Goal: Task Accomplishment & Management: Use online tool/utility

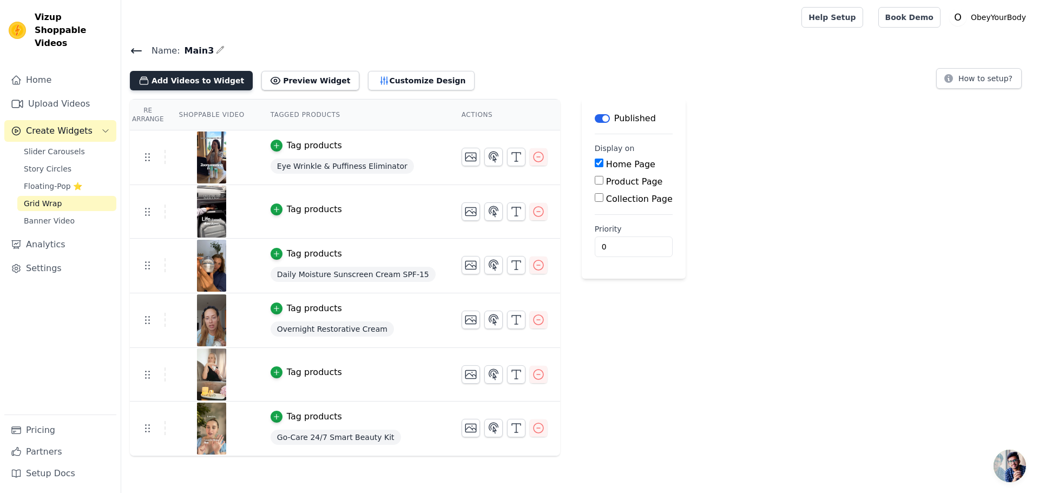
click at [181, 82] on button "Add Videos to Widget" at bounding box center [191, 80] width 123 height 19
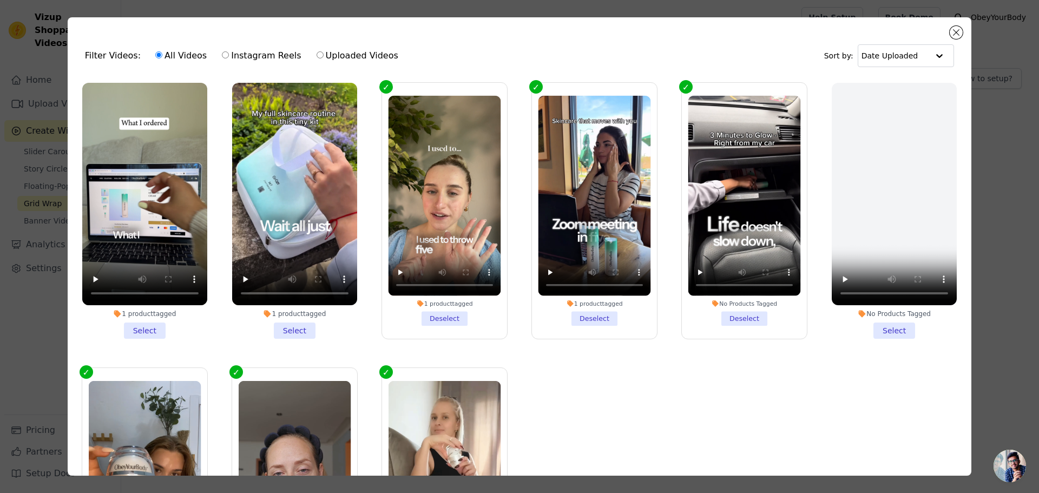
click at [326, 58] on label "Uploaded Videos" at bounding box center [357, 56] width 83 height 14
click at [324, 58] on input "Uploaded Videos" at bounding box center [320, 54] width 7 height 7
radio input "true"
click at [264, 55] on label "Instagram Reels" at bounding box center [261, 56] width 80 height 14
click at [229, 55] on input "Instagram Reels" at bounding box center [225, 54] width 7 height 7
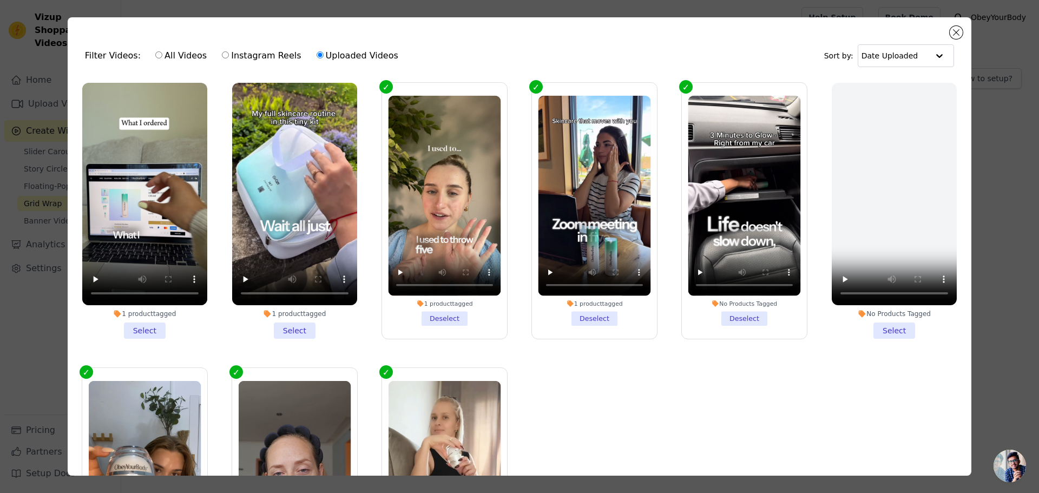
radio input "true"
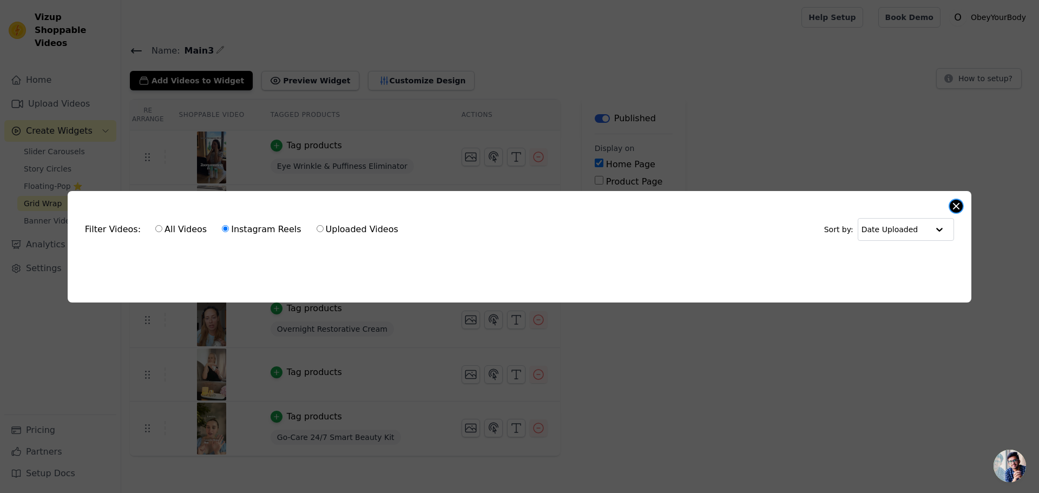
click at [951, 204] on button "Close modal" at bounding box center [956, 206] width 13 height 13
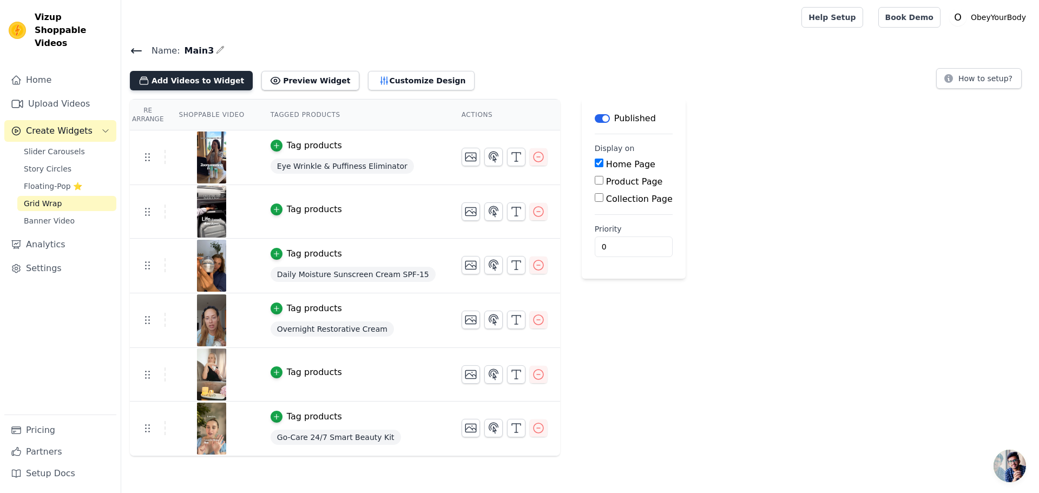
click at [168, 83] on button "Add Videos to Widget" at bounding box center [191, 80] width 123 height 19
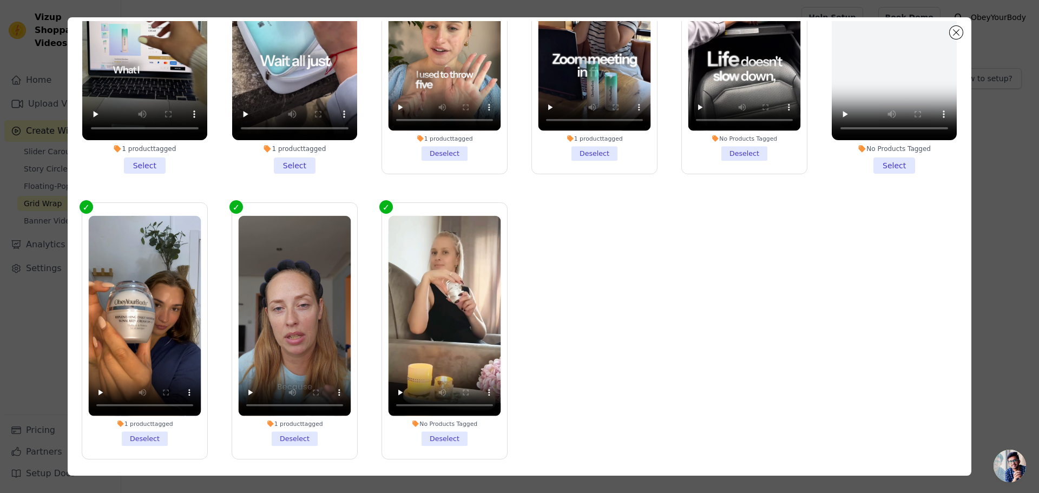
scroll to position [94, 0]
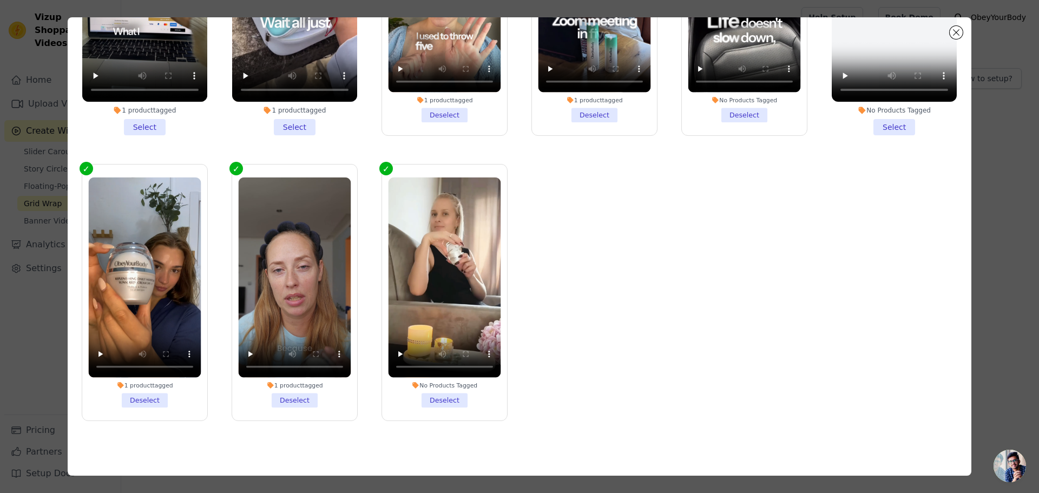
click at [1012, 409] on div "Filter Videos: All Videos Instagram Reels Uploaded Videos Sort by: Date Uploade…" at bounding box center [519, 246] width 1005 height 493
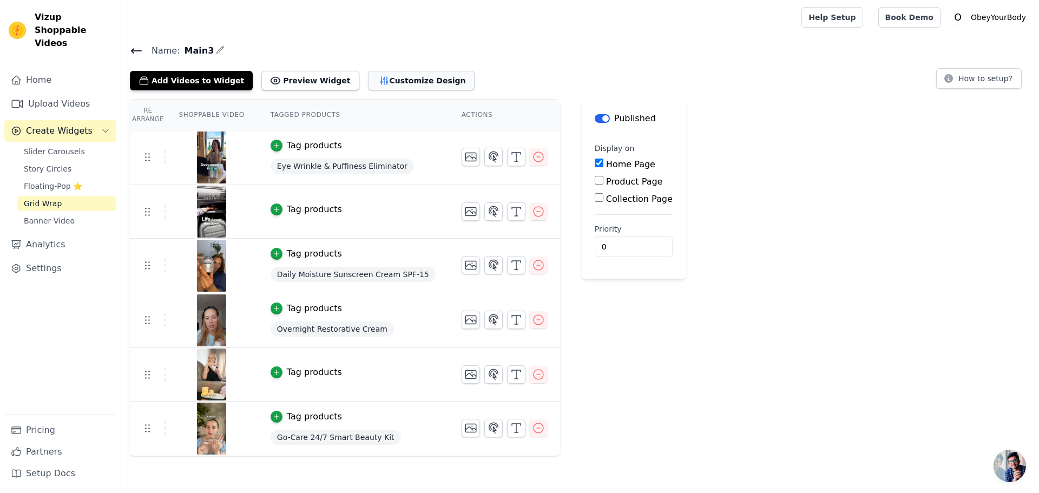
click at [410, 86] on button "Customize Design" at bounding box center [421, 80] width 107 height 19
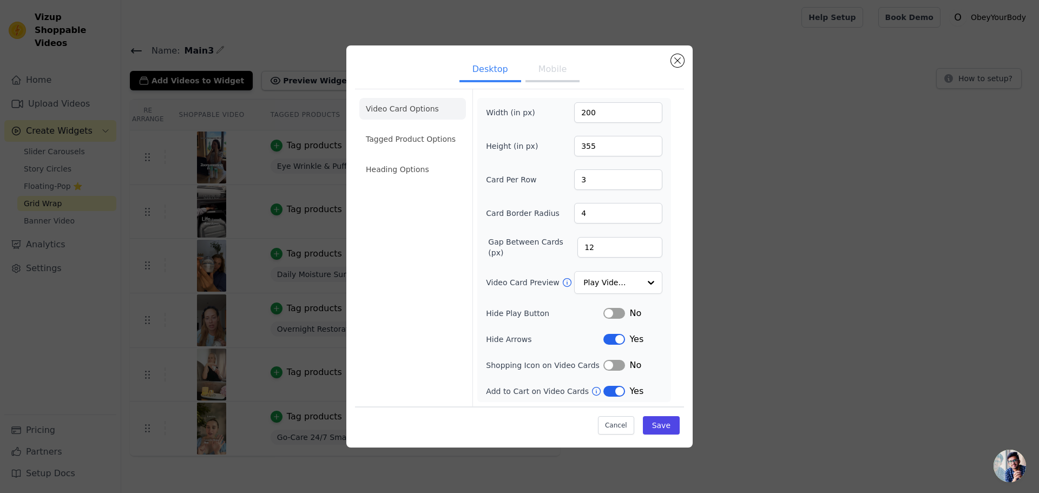
click at [410, 86] on ul "Desktop Mobile" at bounding box center [519, 70] width 329 height 32
click at [907, 324] on div "Desktop Mobile Video Card Options Tagged Product Options Heading Options Width …" at bounding box center [519, 246] width 1005 height 437
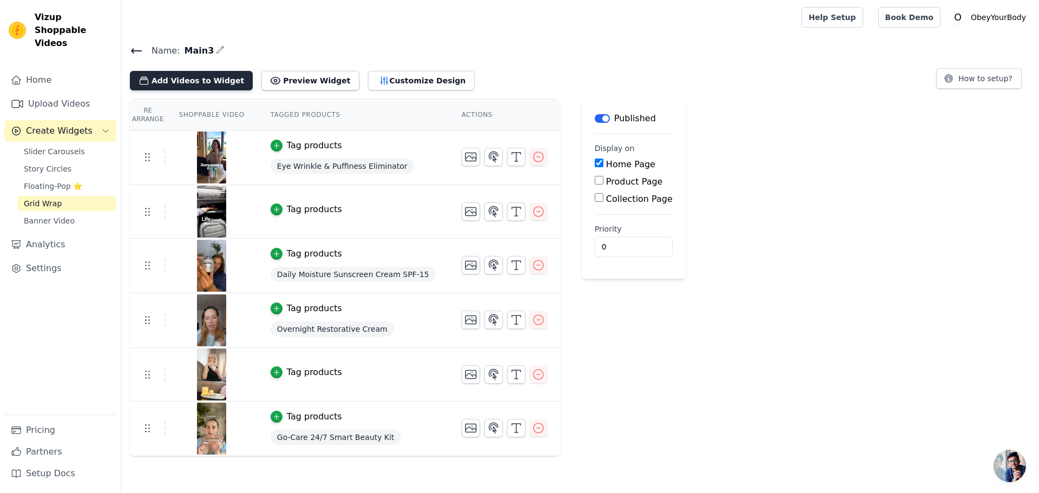
click at [182, 84] on button "Add Videos to Widget" at bounding box center [191, 80] width 123 height 19
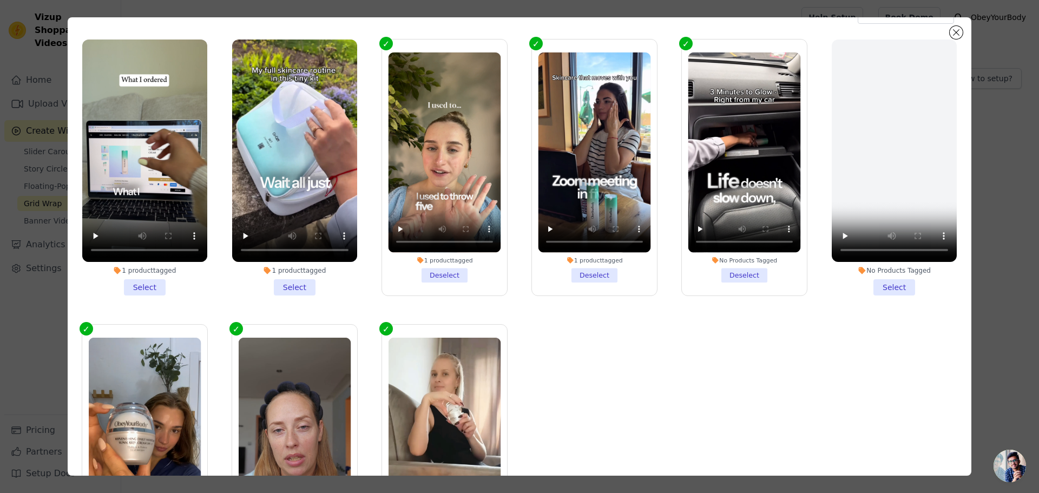
scroll to position [0, 0]
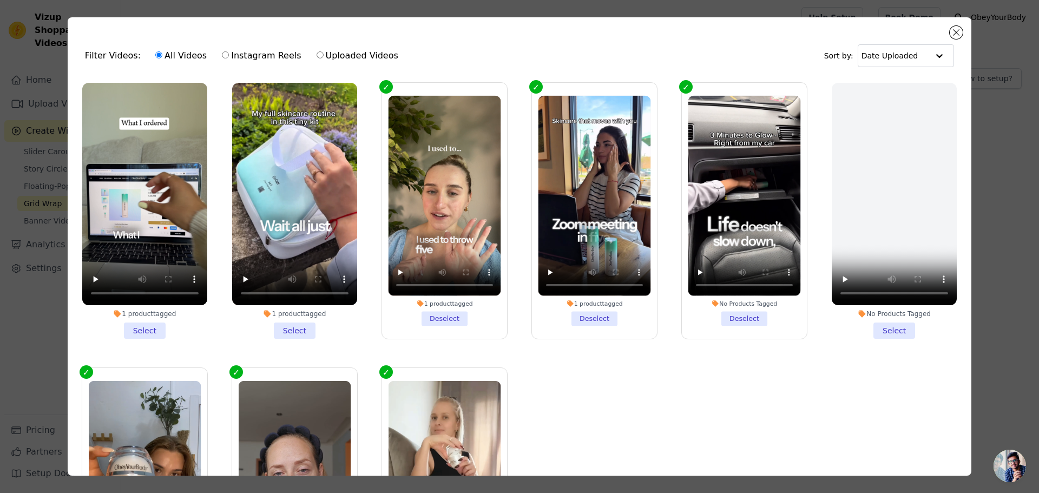
click at [339, 60] on label "Uploaded Videos" at bounding box center [357, 56] width 83 height 14
click at [324, 58] on input "Uploaded Videos" at bounding box center [320, 54] width 7 height 7
radio input "true"
click at [344, 53] on label "Uploaded Videos" at bounding box center [357, 56] width 83 height 14
click at [324, 53] on input "Uploaded Videos" at bounding box center [320, 54] width 7 height 7
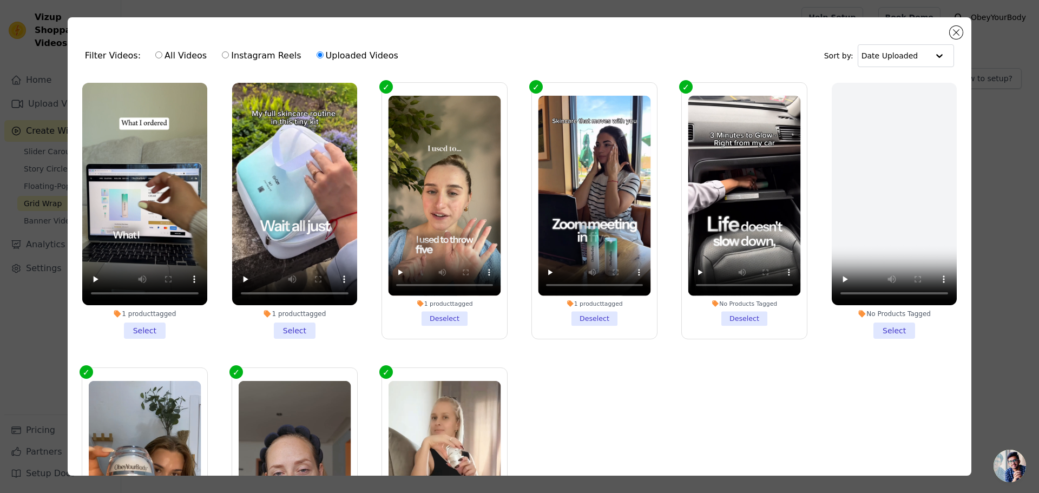
click at [235, 57] on label "Instagram Reels" at bounding box center [261, 56] width 80 height 14
click at [229, 57] on input "Instagram Reels" at bounding box center [225, 54] width 7 height 7
radio input "true"
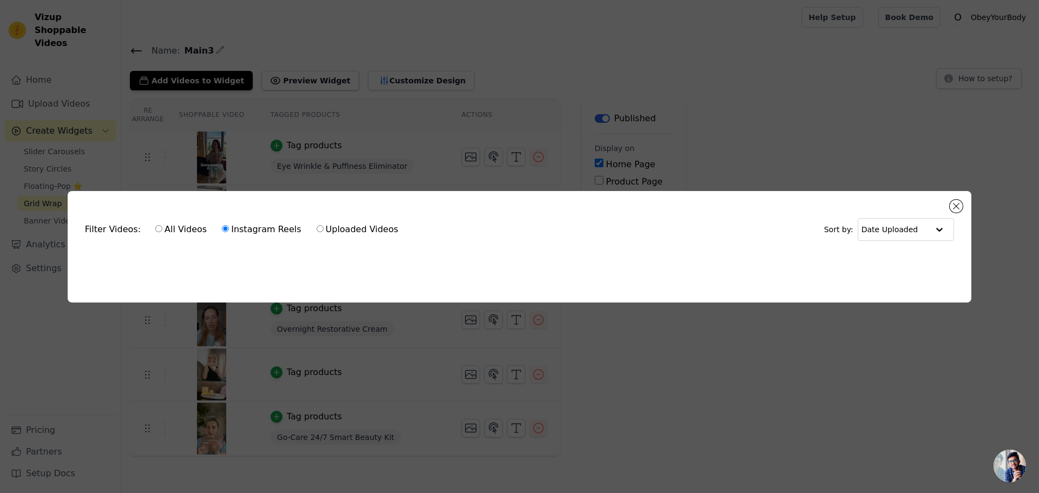
click at [166, 231] on label "All Videos" at bounding box center [181, 229] width 52 height 14
click at [162, 231] on input "All Videos" at bounding box center [158, 228] width 7 height 7
radio input "true"
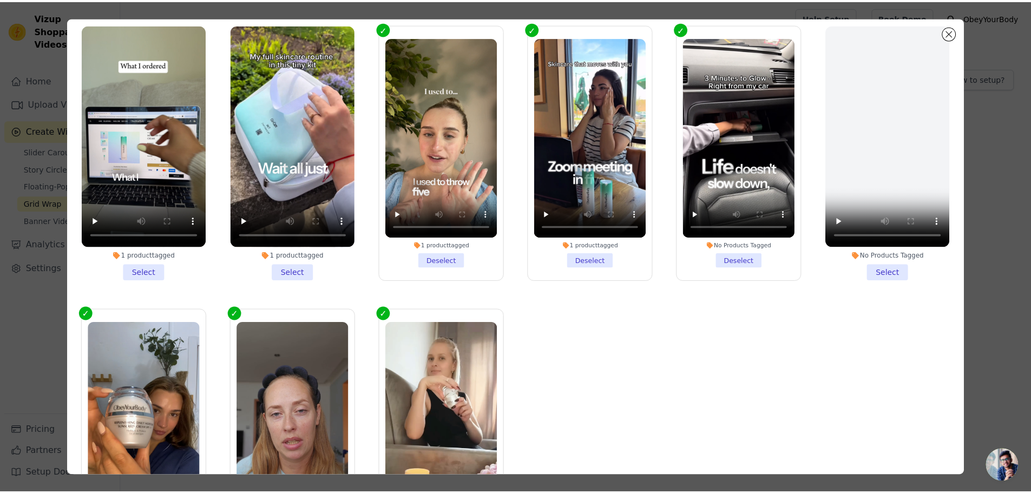
scroll to position [40, 0]
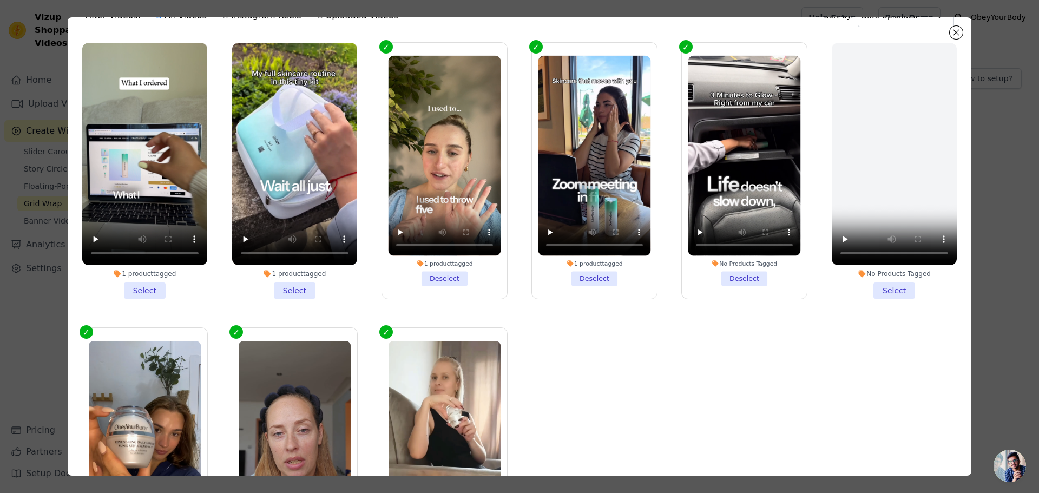
click at [1013, 334] on div "Filter Videos: All Videos Instagram Reels Uploaded Videos Sort by: Date Uploade…" at bounding box center [519, 246] width 1005 height 493
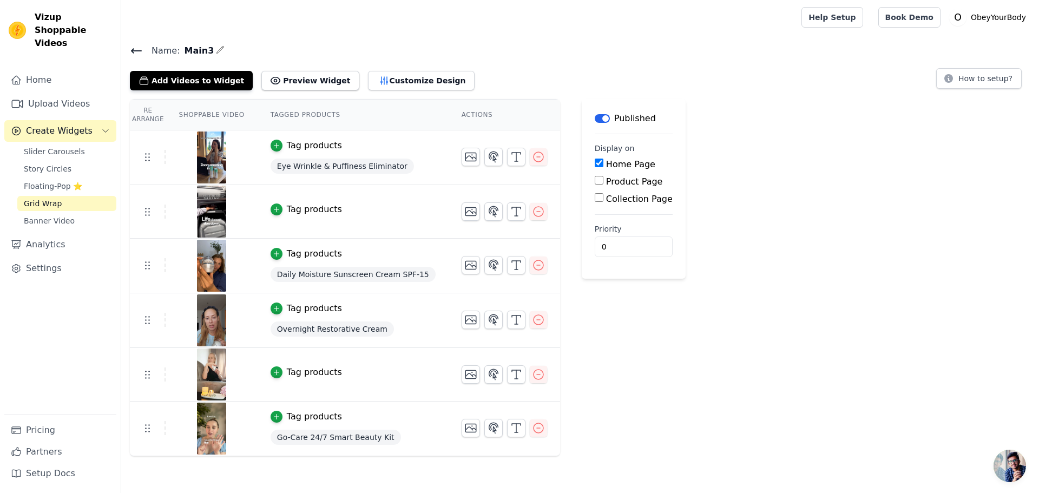
click at [132, 51] on icon at bounding box center [137, 51] width 10 height 4
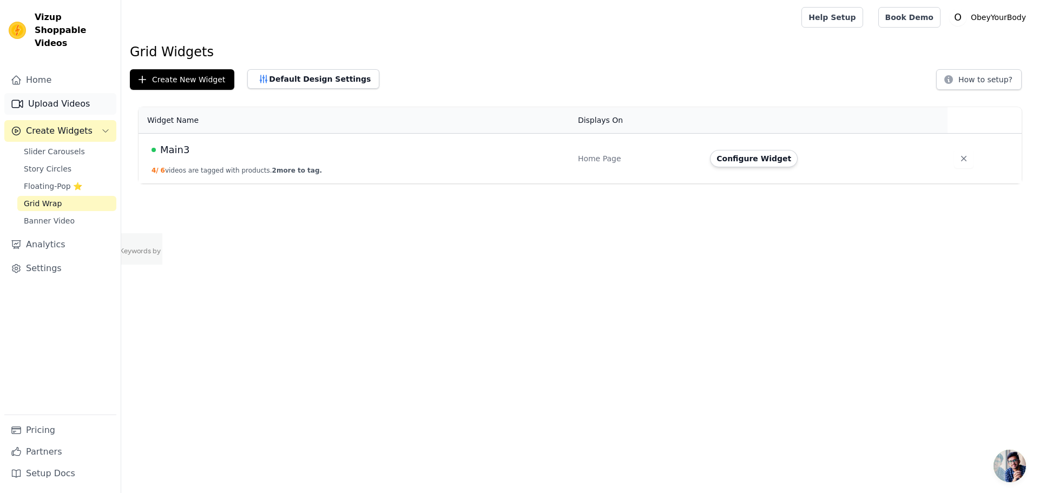
click at [65, 94] on link "Upload Videos" at bounding box center [60, 104] width 112 height 22
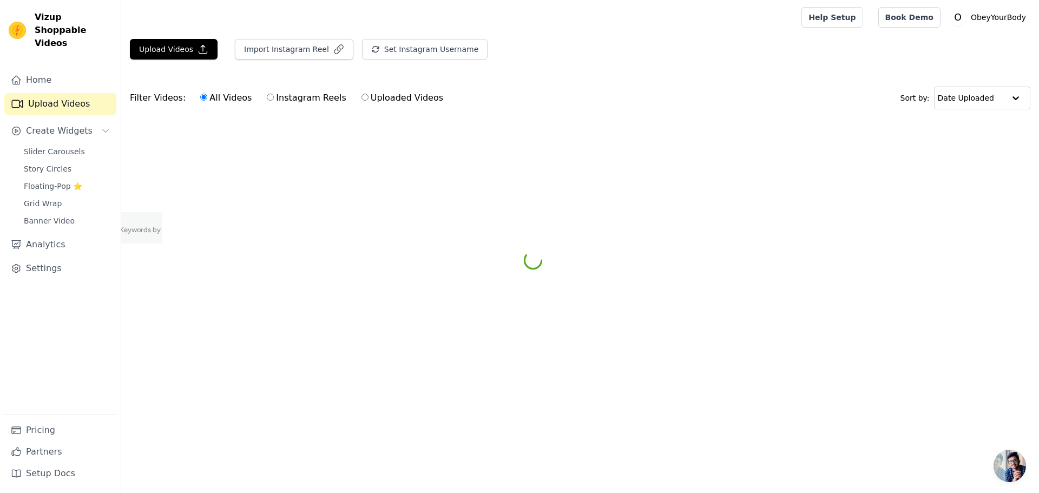
click at [65, 94] on link "Upload Videos" at bounding box center [60, 104] width 112 height 22
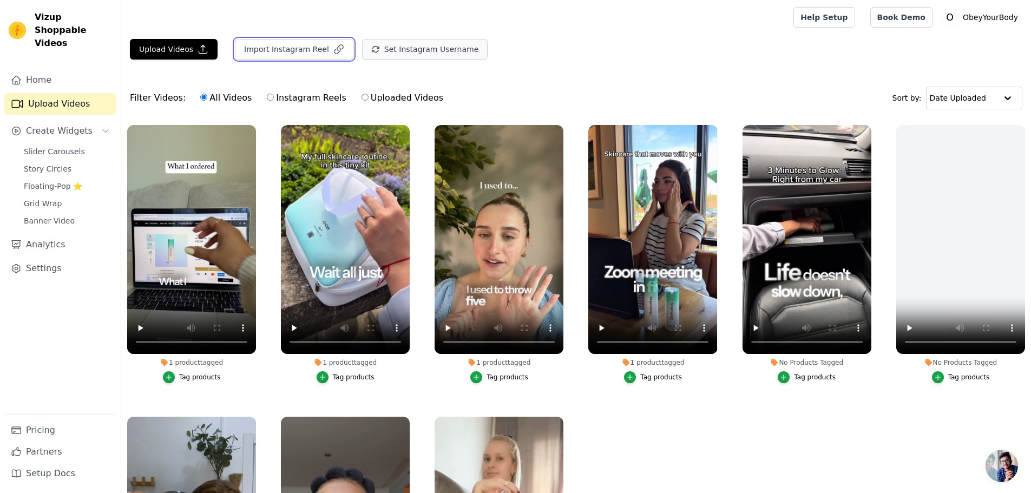
drag, startPoint x: 280, startPoint y: 51, endPoint x: 376, endPoint y: 54, distance: 96.4
click at [376, 54] on div "Upload Videos Import Instagram Reel Set Instagram Username Import Latest IG Ree…" at bounding box center [576, 53] width 910 height 29
click at [390, 51] on button "Set Instagram Username" at bounding box center [425, 49] width 126 height 21
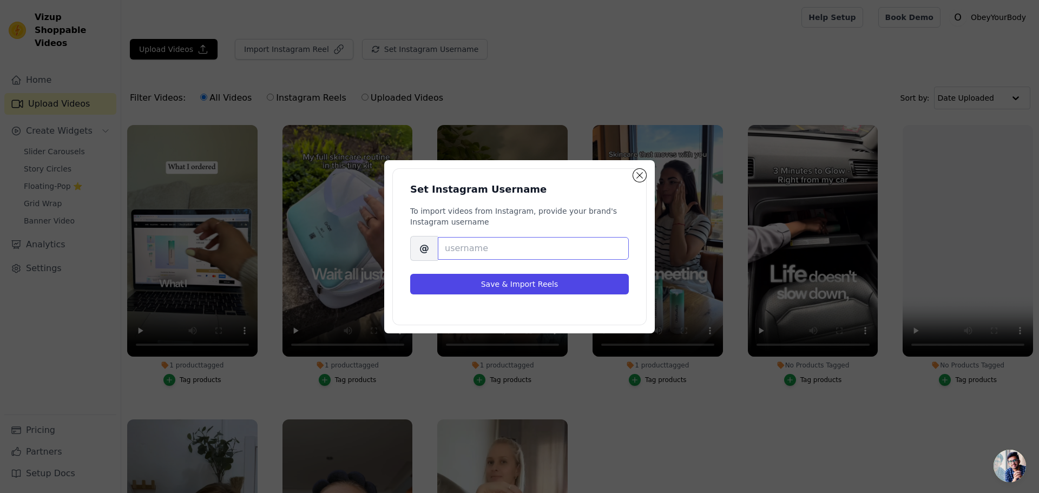
click at [534, 250] on input "Brand's Instagram Username" at bounding box center [533, 248] width 191 height 23
type input "obeyyourbodyofficial"
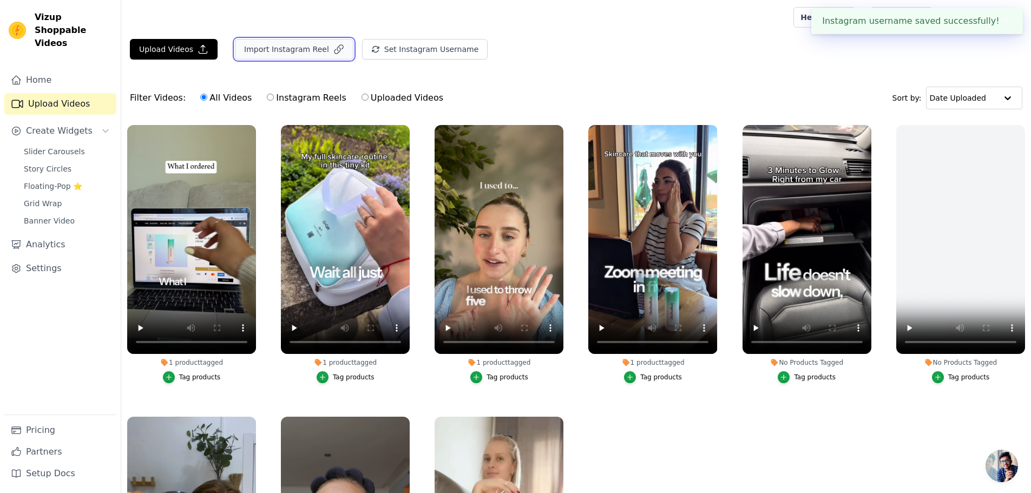
click at [292, 54] on button "Import Instagram Reel" at bounding box center [294, 49] width 119 height 21
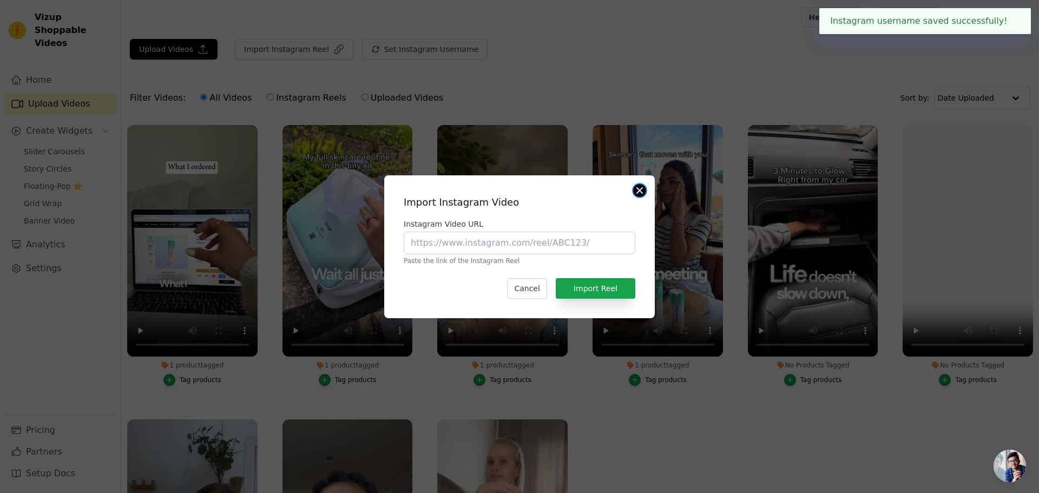
click at [642, 185] on button "Close modal" at bounding box center [639, 190] width 13 height 13
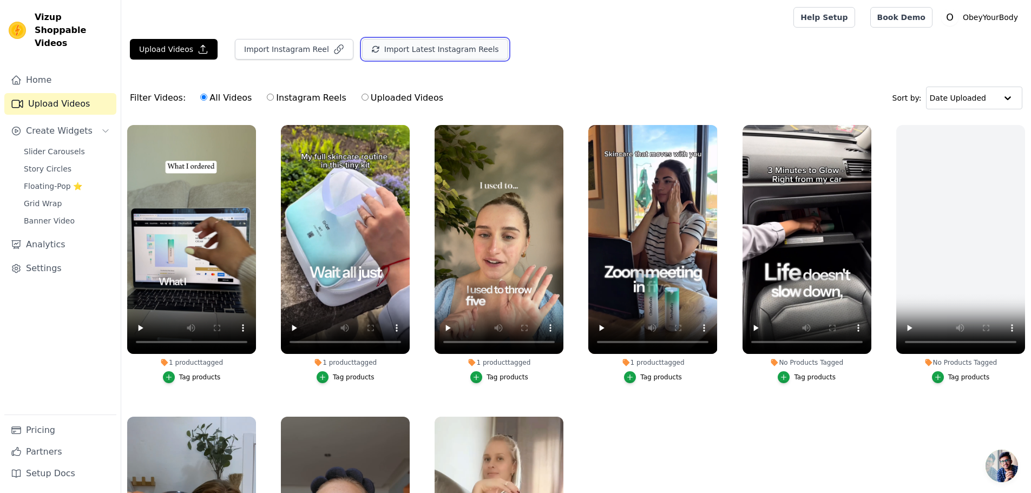
click at [401, 55] on button "Import Latest Instagram Reels" at bounding box center [435, 49] width 146 height 21
click at [45, 163] on span "Story Circles" at bounding box center [48, 168] width 48 height 11
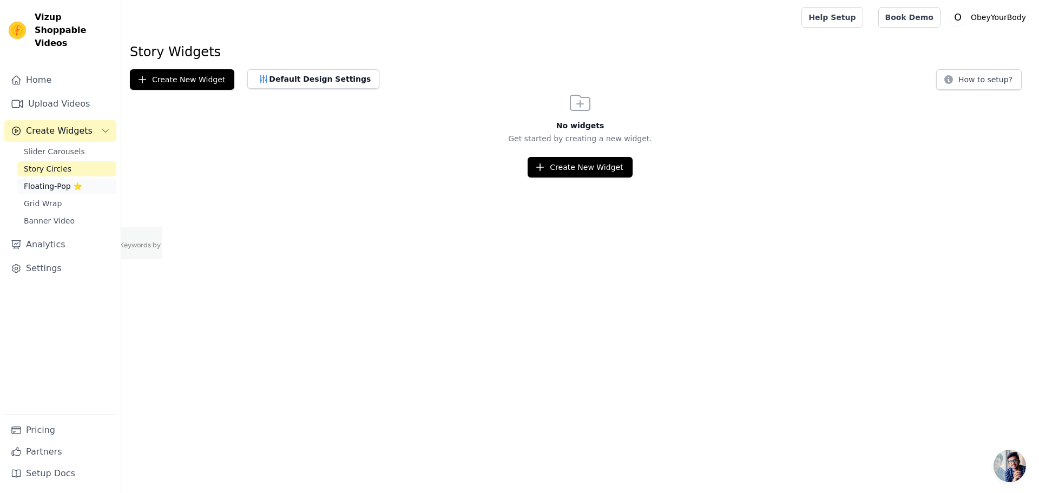
click at [40, 181] on span "Floating-Pop ⭐" at bounding box center [53, 186] width 58 height 11
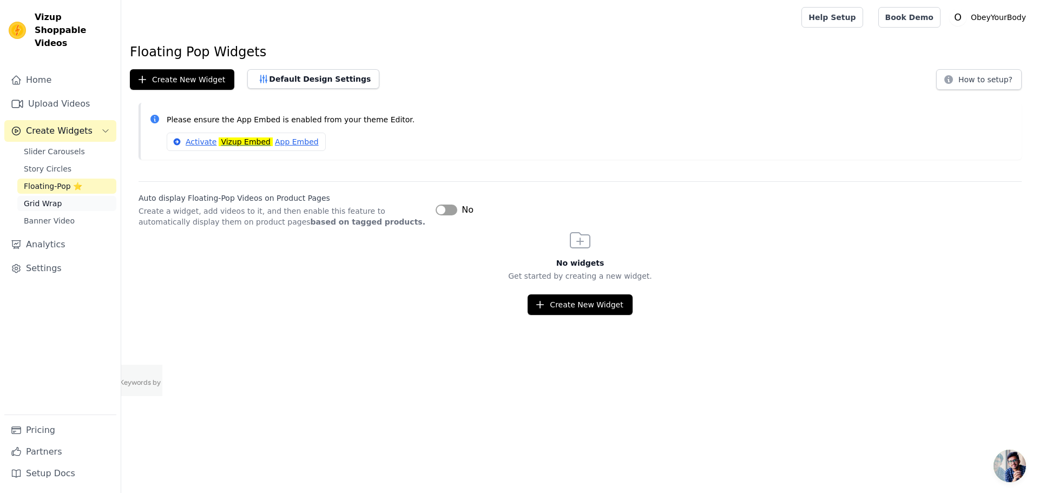
click at [43, 198] on span "Grid Wrap" at bounding box center [43, 203] width 38 height 11
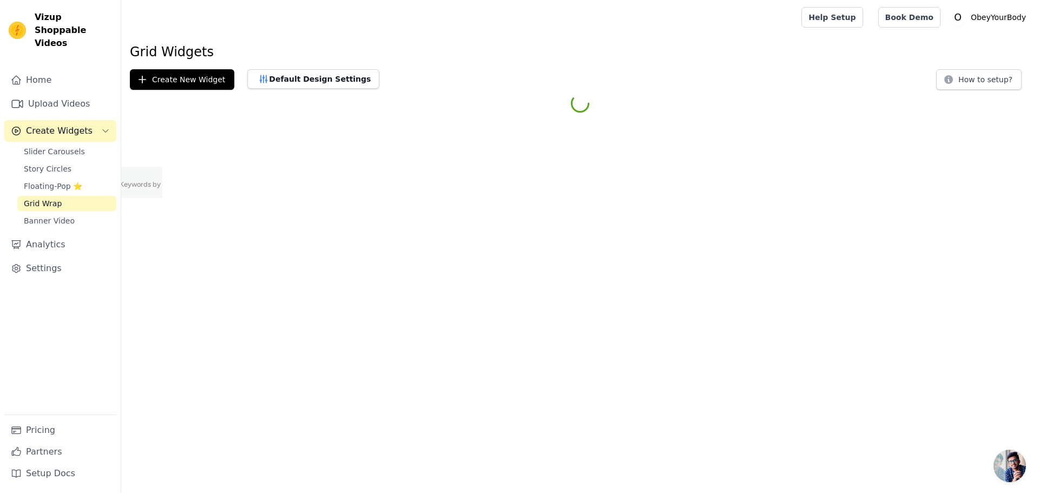
click at [43, 198] on span "Grid Wrap" at bounding box center [43, 203] width 38 height 11
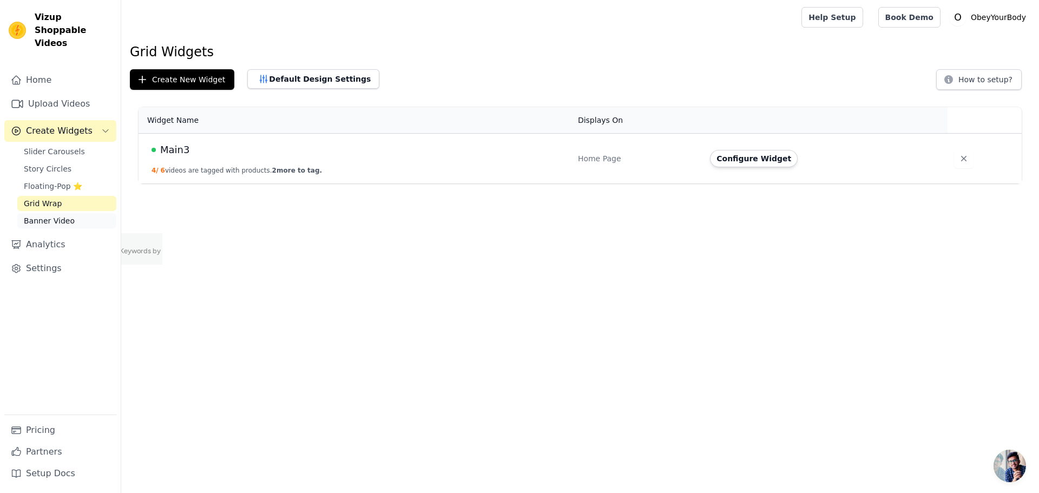
click at [49, 215] on span "Banner Video" at bounding box center [49, 220] width 51 height 11
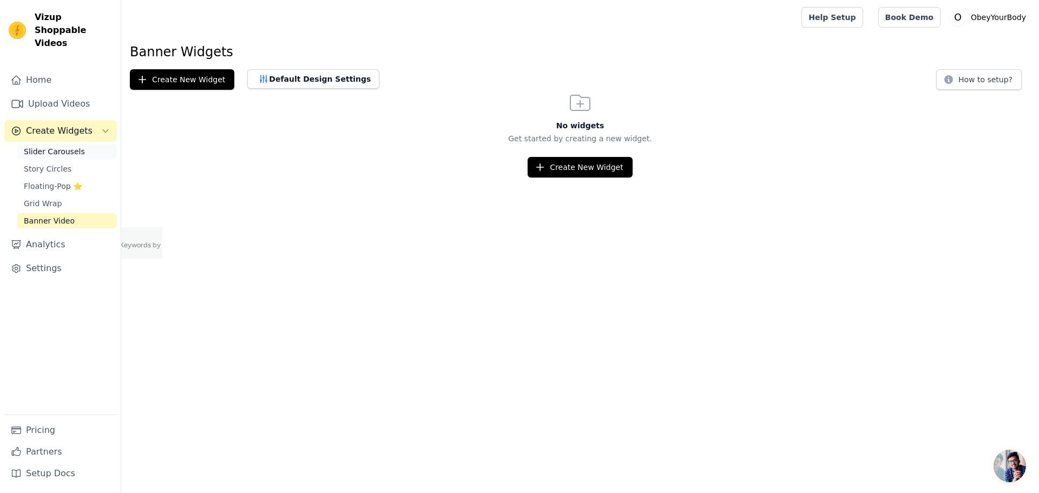
click at [52, 146] on span "Slider Carousels" at bounding box center [54, 151] width 61 height 11
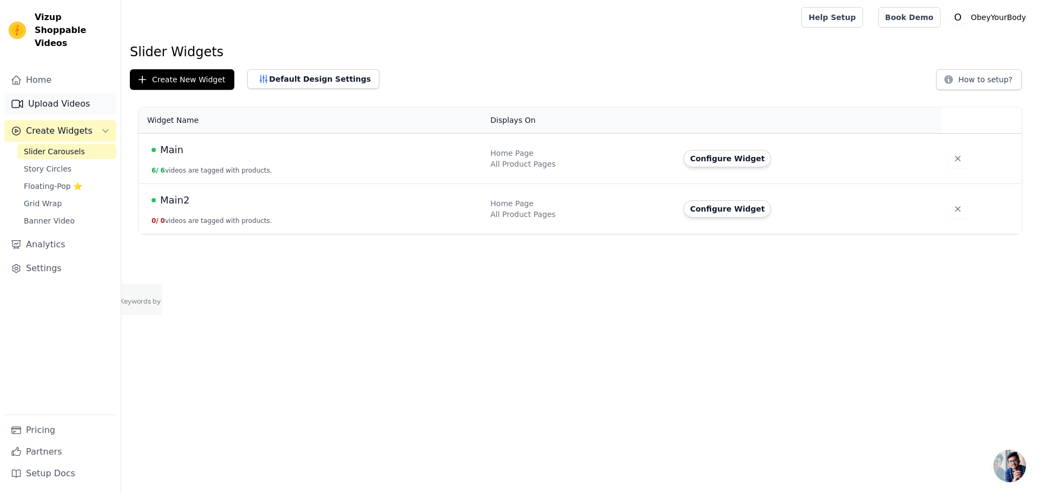
click at [53, 93] on link "Upload Videos" at bounding box center [60, 104] width 112 height 22
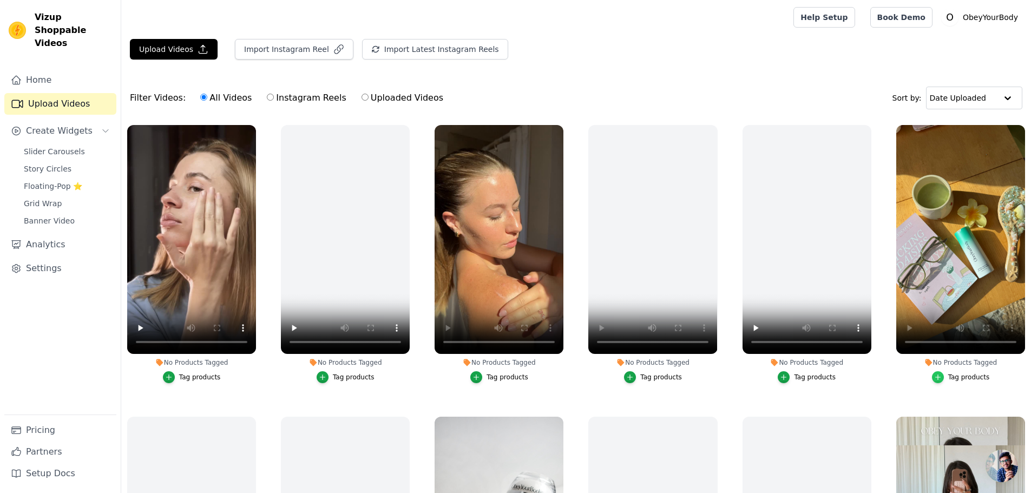
click at [937, 377] on icon "button" at bounding box center [938, 377] width 8 height 8
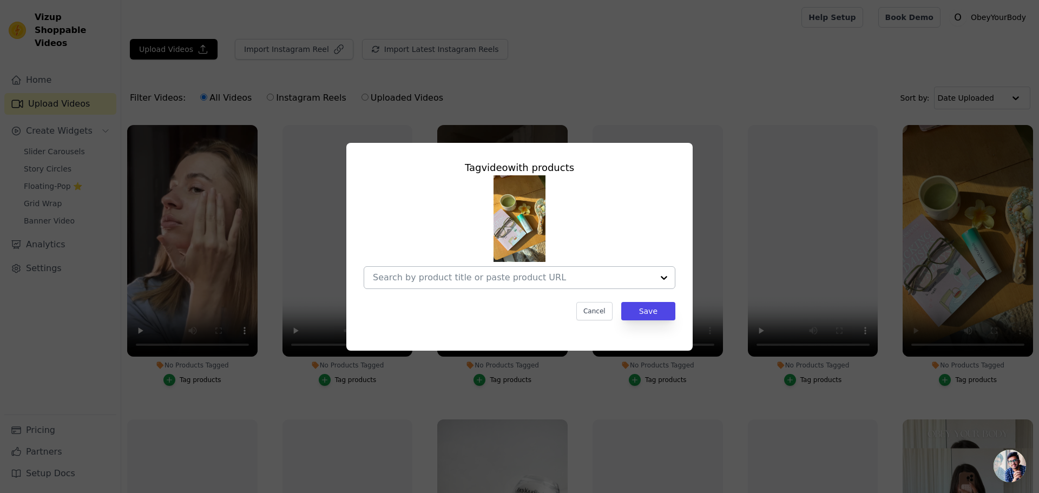
click at [491, 283] on input "No Products Tagged Tag video with products Cancel Save Tag products" at bounding box center [513, 277] width 280 height 10
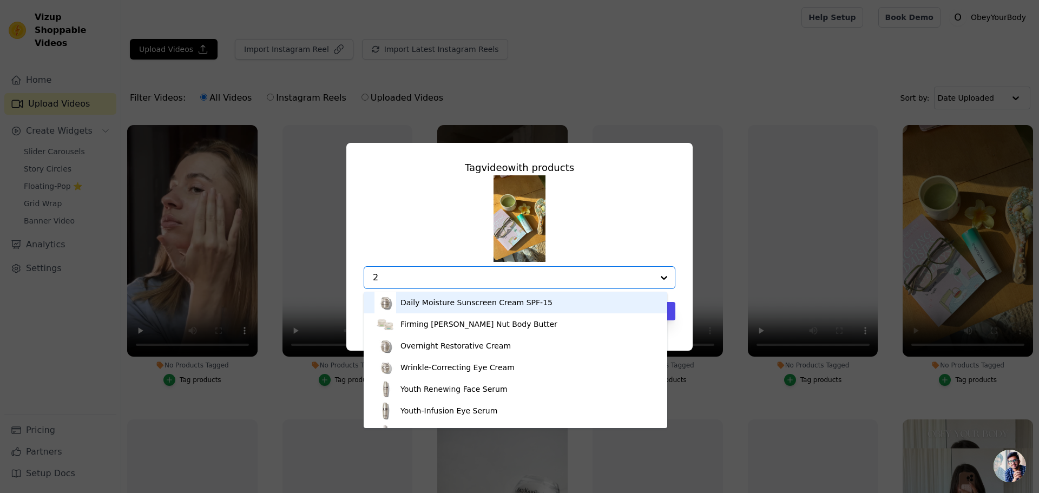
type input "24"
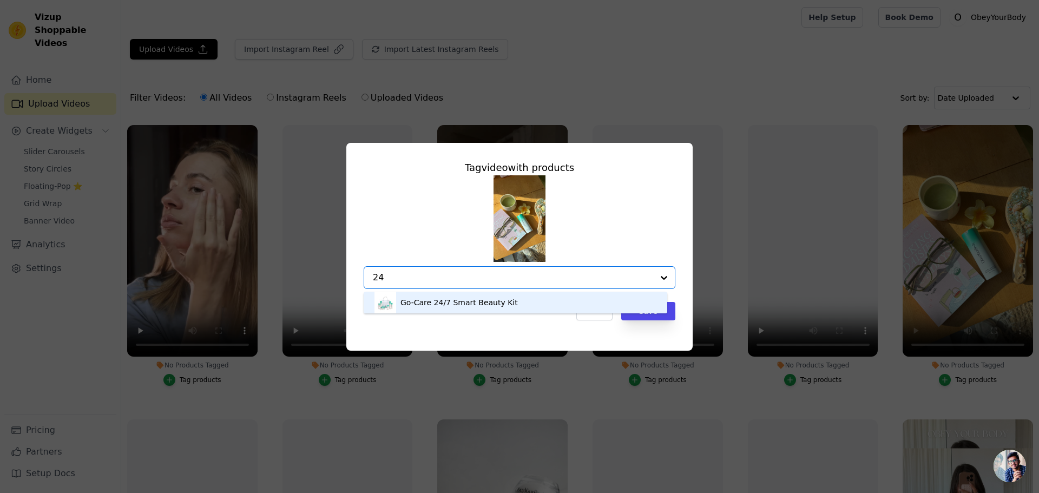
click at [464, 303] on div "Go-Care 24/7 Smart Beauty Kit" at bounding box center [459, 302] width 117 height 11
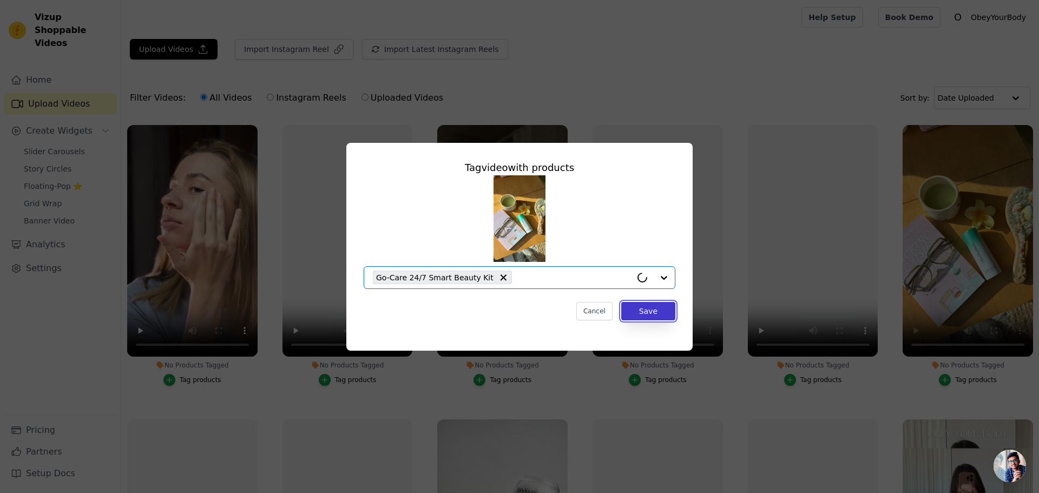
click at [651, 313] on button "Save" at bounding box center [648, 311] width 54 height 18
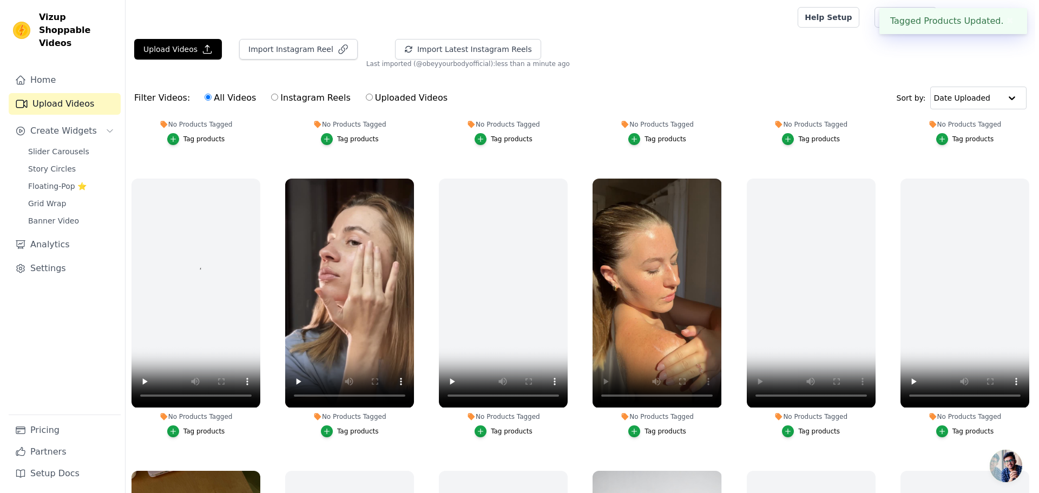
scroll to position [271, 0]
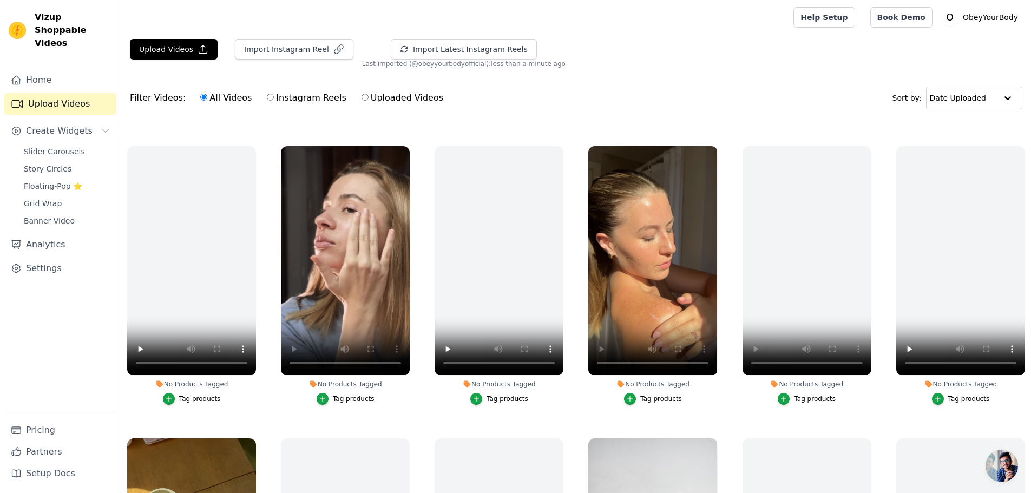
click at [343, 396] on div "Tag products" at bounding box center [354, 399] width 42 height 9
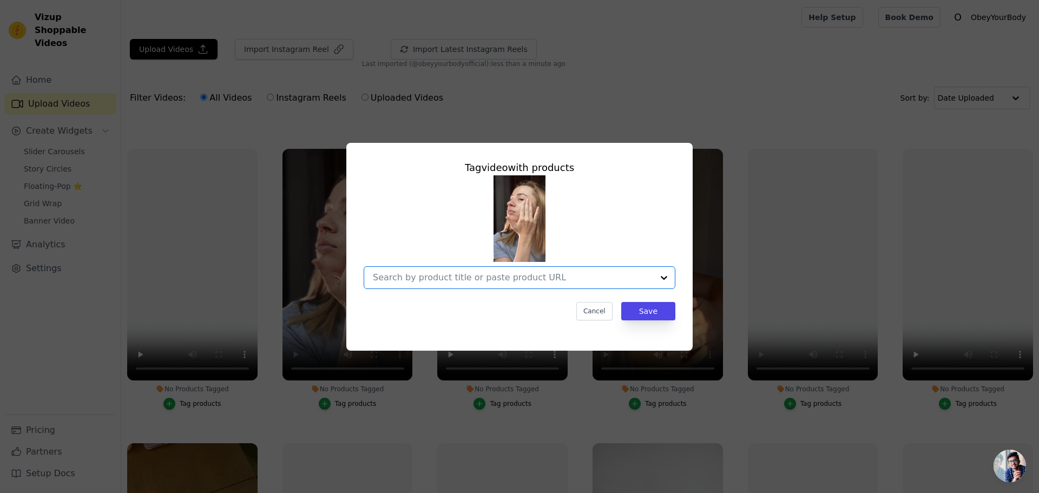
click at [441, 274] on input "No Products Tagged Tag video with products Option undefined, selected. Select i…" at bounding box center [513, 277] width 280 height 10
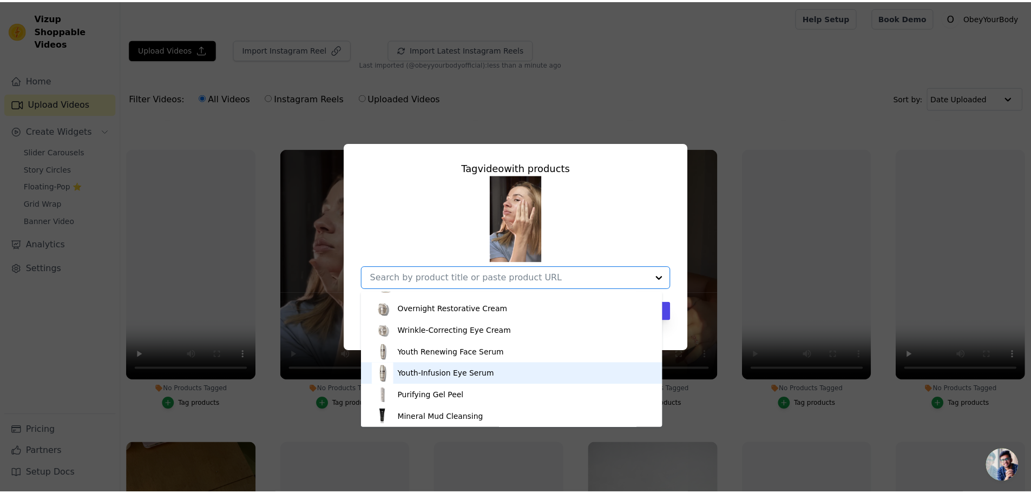
scroll to position [54, 0]
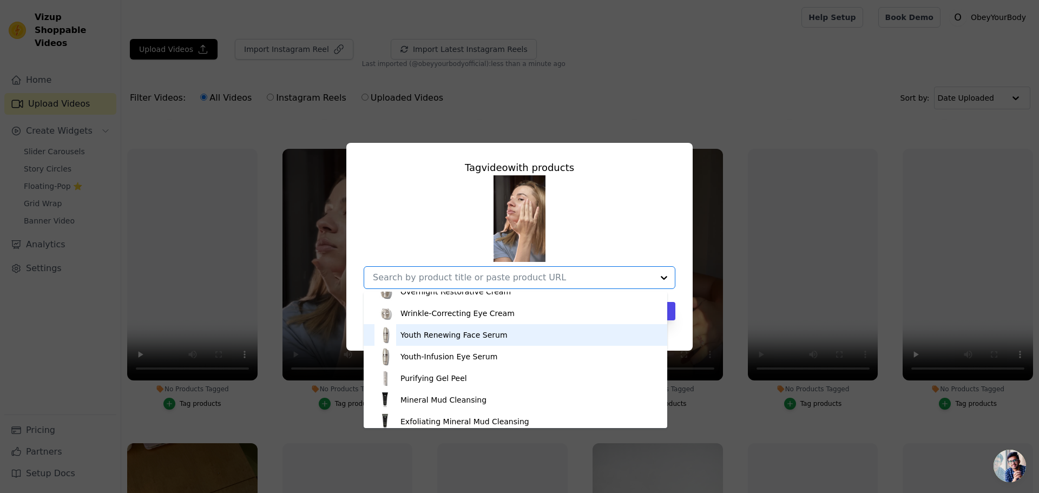
click at [438, 336] on div "Youth Renewing Face Serum" at bounding box center [454, 335] width 107 height 11
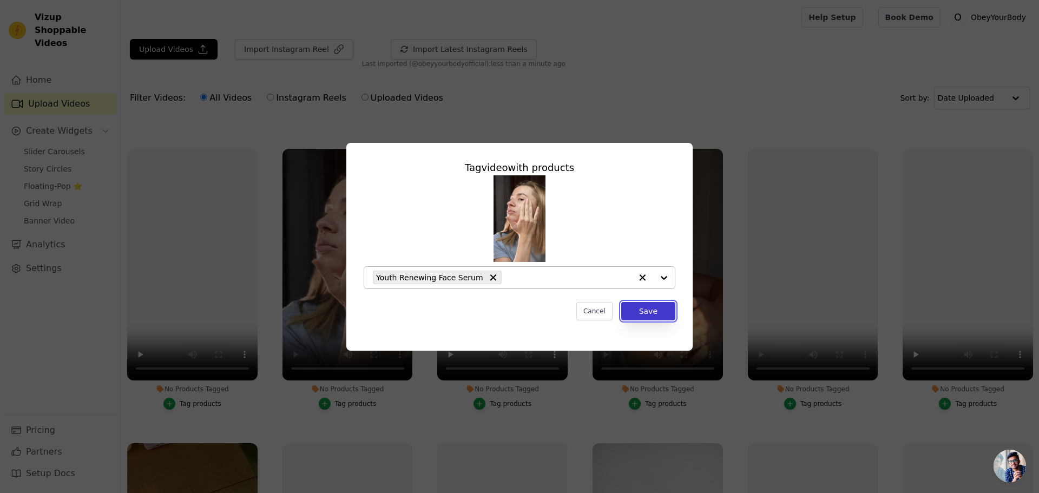
click at [645, 315] on button "Save" at bounding box center [648, 311] width 54 height 18
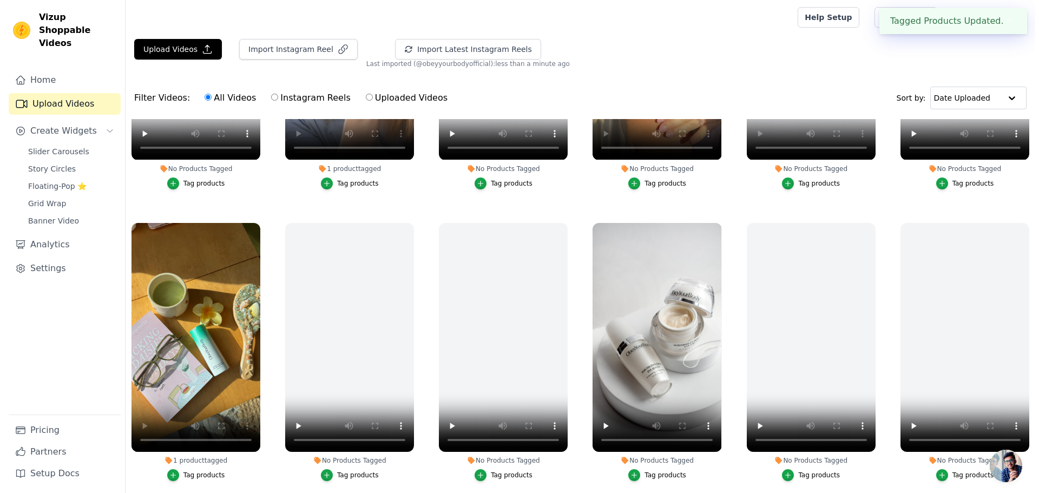
scroll to position [487, 0]
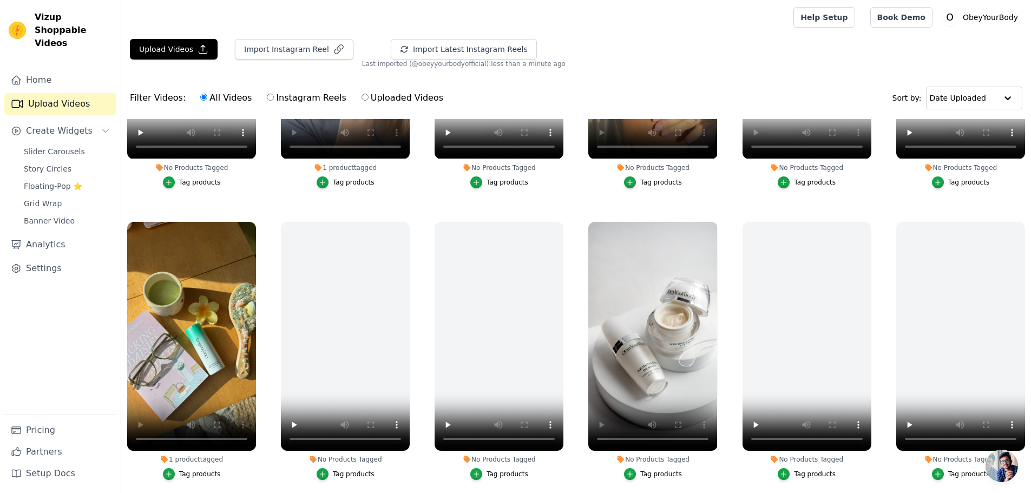
click at [649, 472] on div "Tag products" at bounding box center [661, 474] width 42 height 9
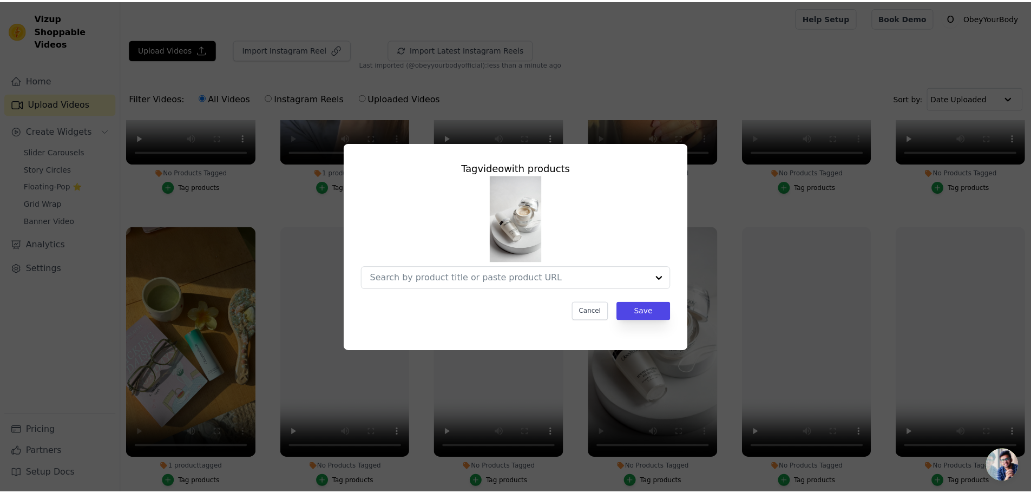
scroll to position [490, 0]
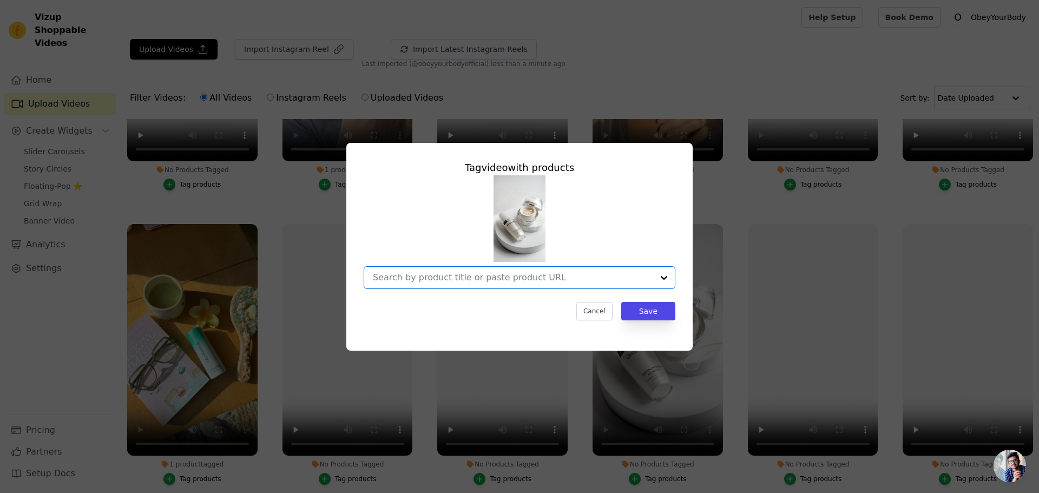
click at [536, 279] on input "No Products Tagged Tag video with products Option undefined, selected. Select i…" at bounding box center [513, 277] width 280 height 10
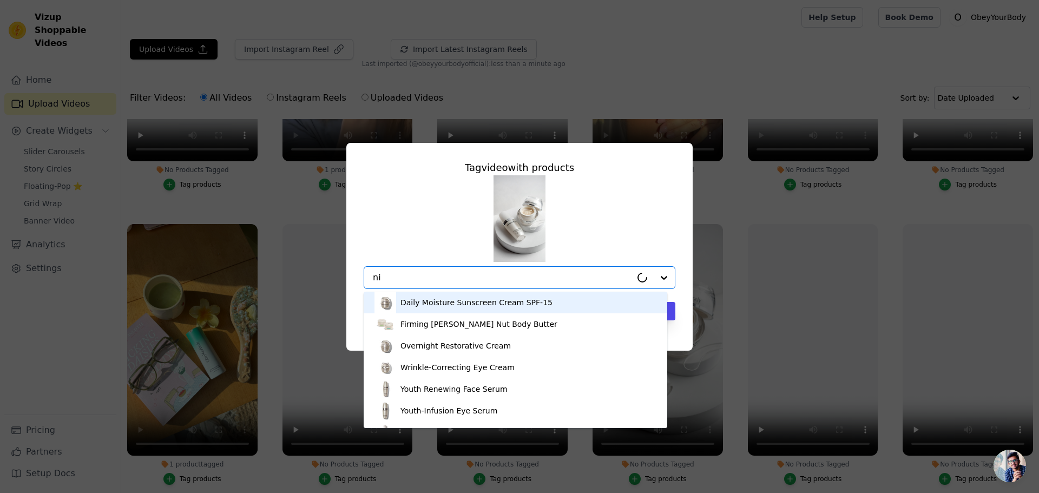
type input "nig"
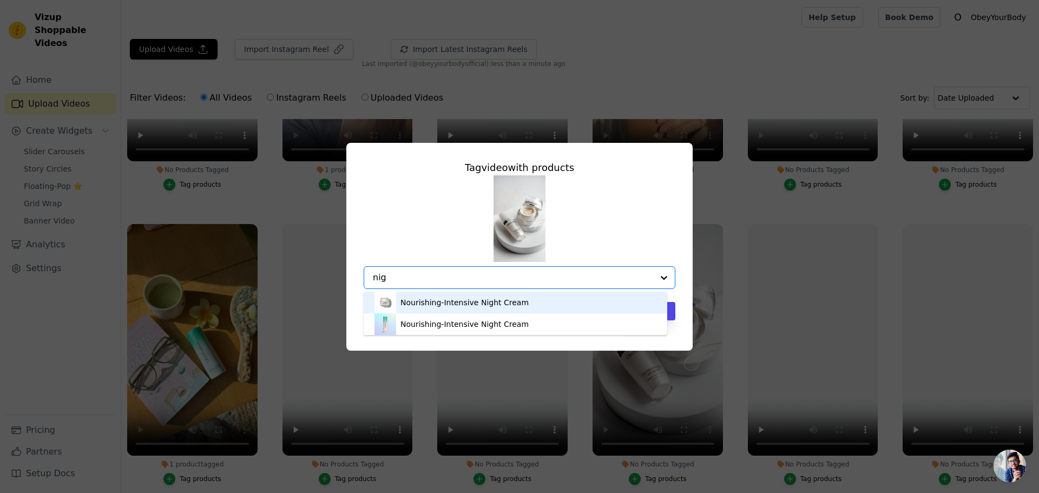
click at [481, 306] on div "Nourishing-Intensive Night Cream" at bounding box center [465, 302] width 128 height 11
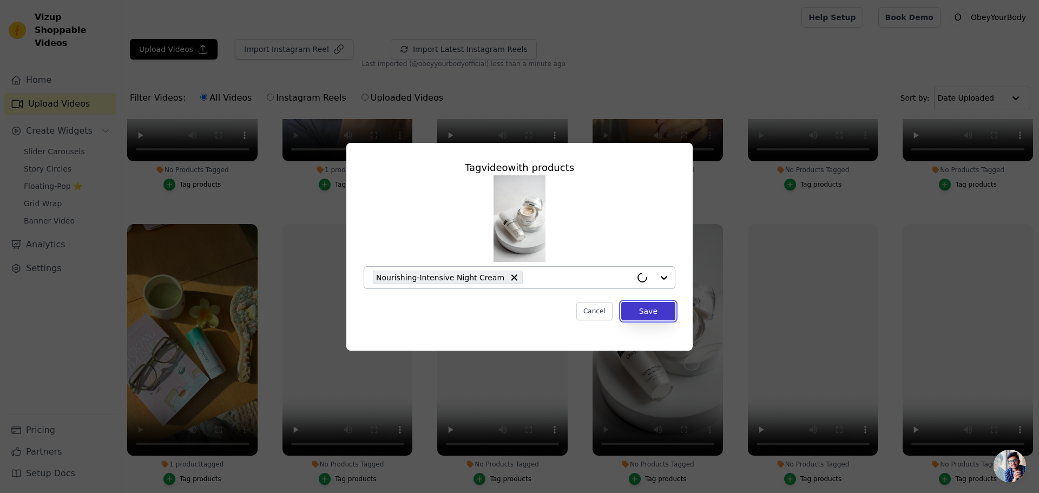
click at [645, 310] on button "Save" at bounding box center [648, 311] width 54 height 18
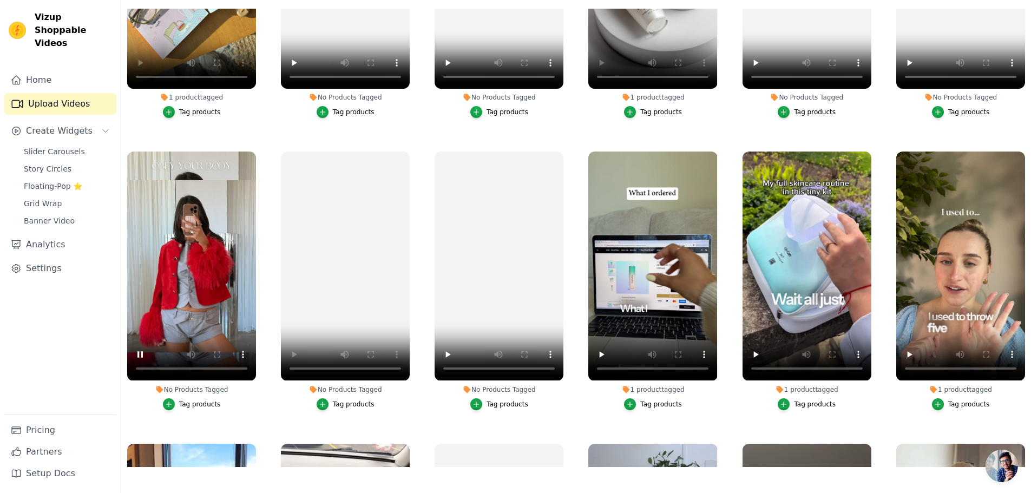
scroll to position [758, 0]
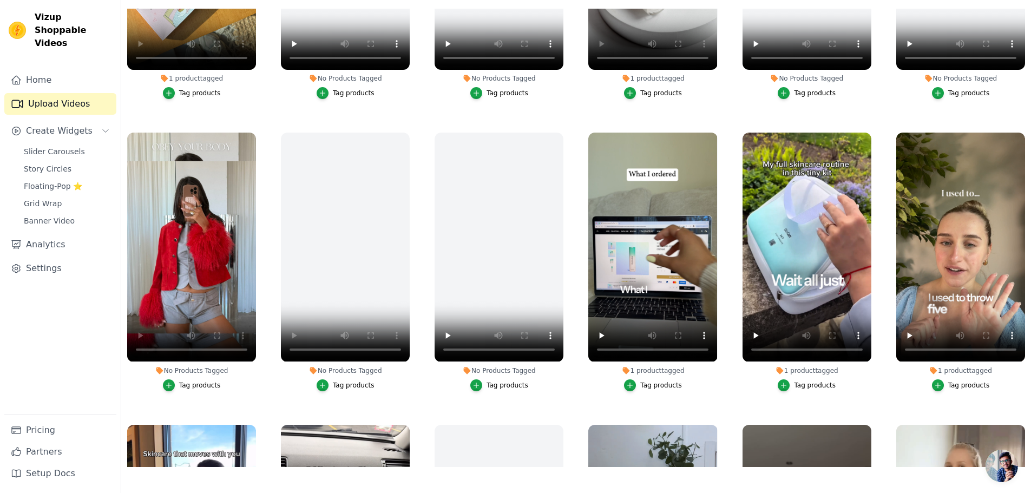
click at [196, 381] on div "Tag products" at bounding box center [200, 385] width 42 height 9
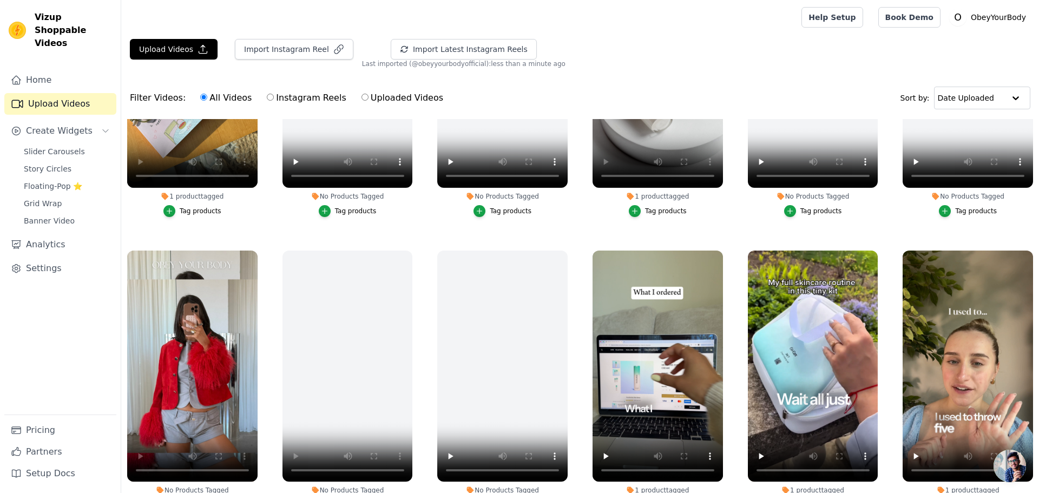
scroll to position [763, 0]
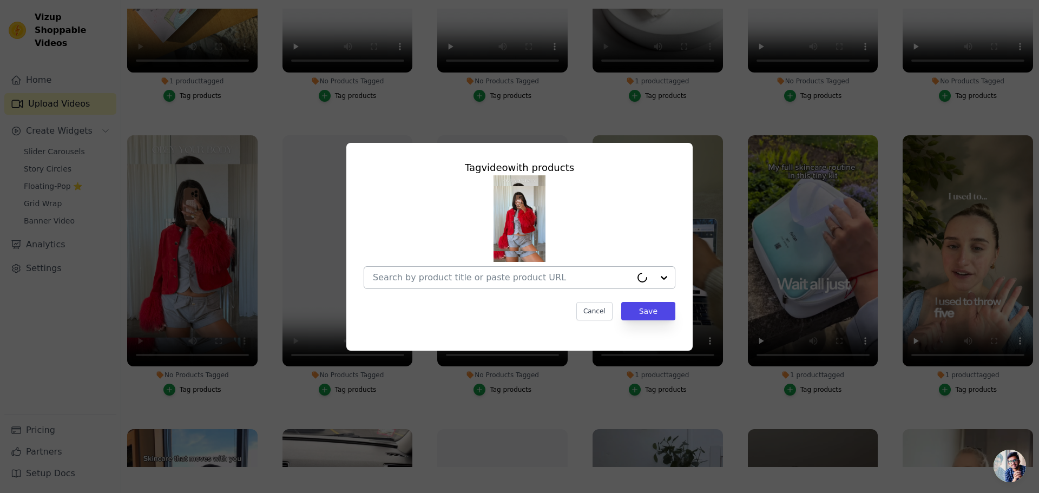
click at [506, 276] on input "No Products Tagged Tag video with products Cancel Save Tag products" at bounding box center [502, 277] width 259 height 10
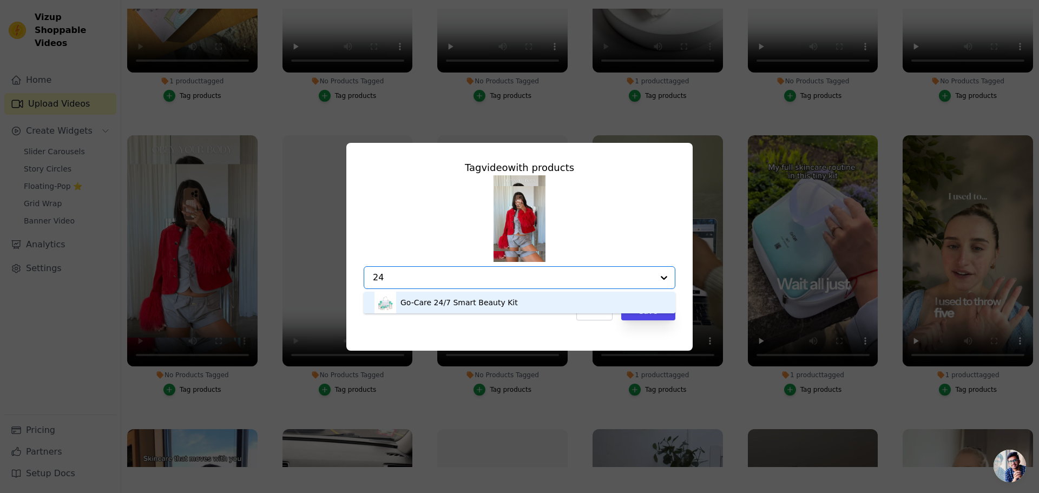
type input "24"
click at [576, 338] on div "Tag video with products Go-Care 24/7 Smart Beauty Kit Option undefined, selecte…" at bounding box center [519, 247] width 346 height 208
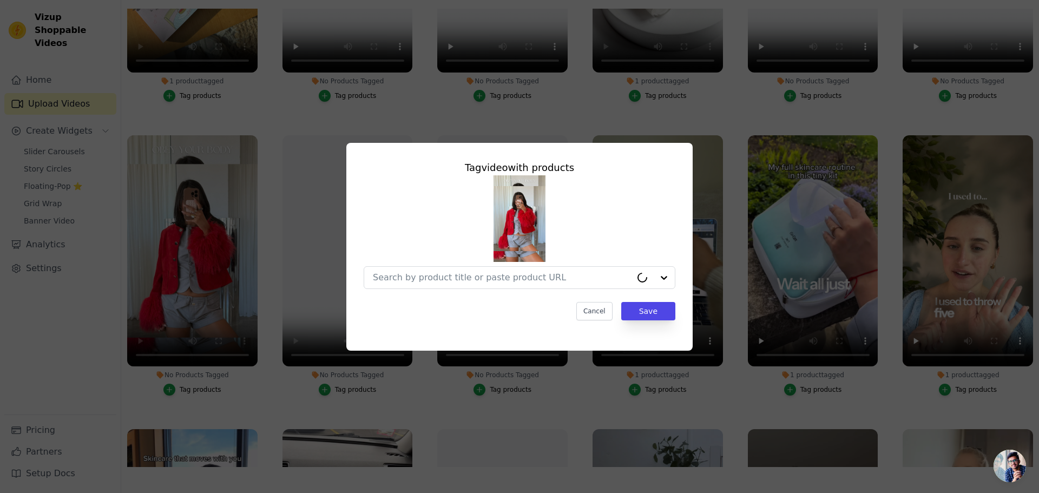
click at [566, 403] on div "Tag video with products Cancel Save" at bounding box center [519, 246] width 1039 height 493
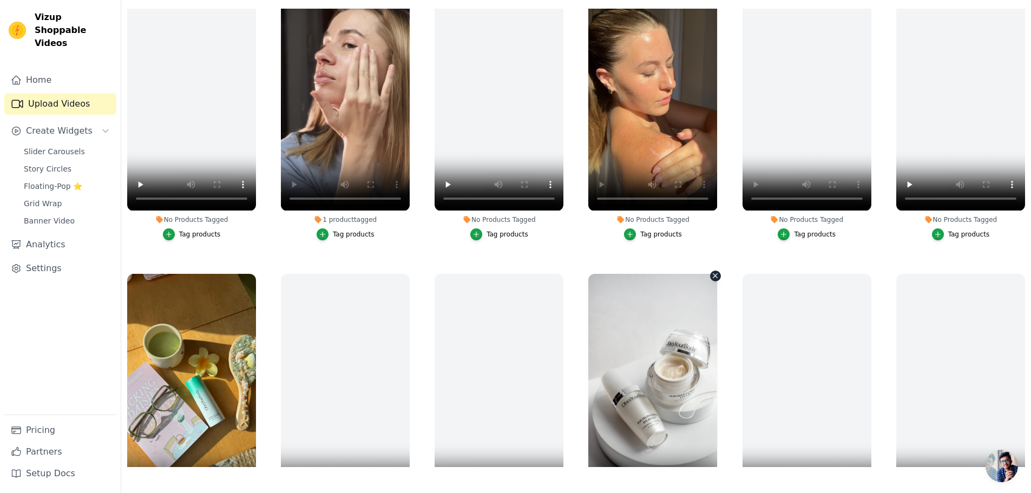
scroll to position [0, 0]
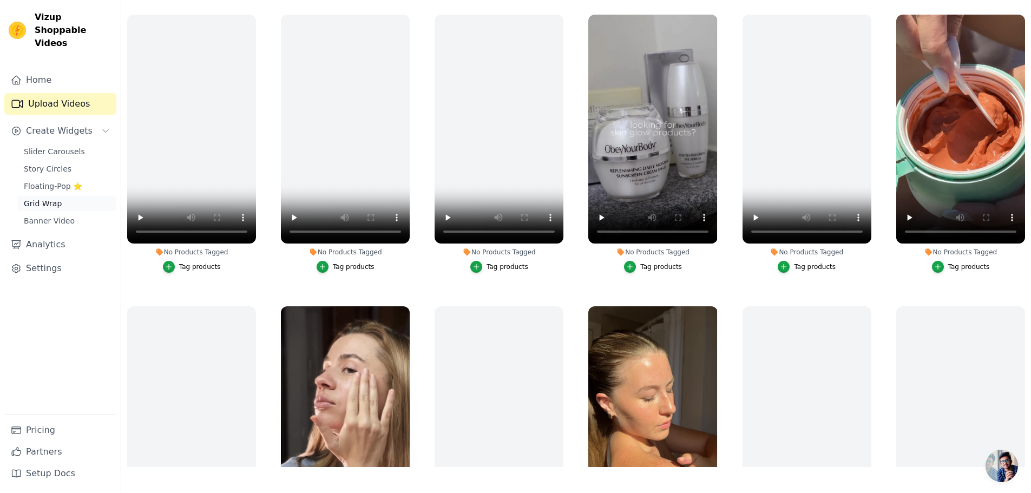
click at [41, 198] on span "Grid Wrap" at bounding box center [43, 203] width 38 height 11
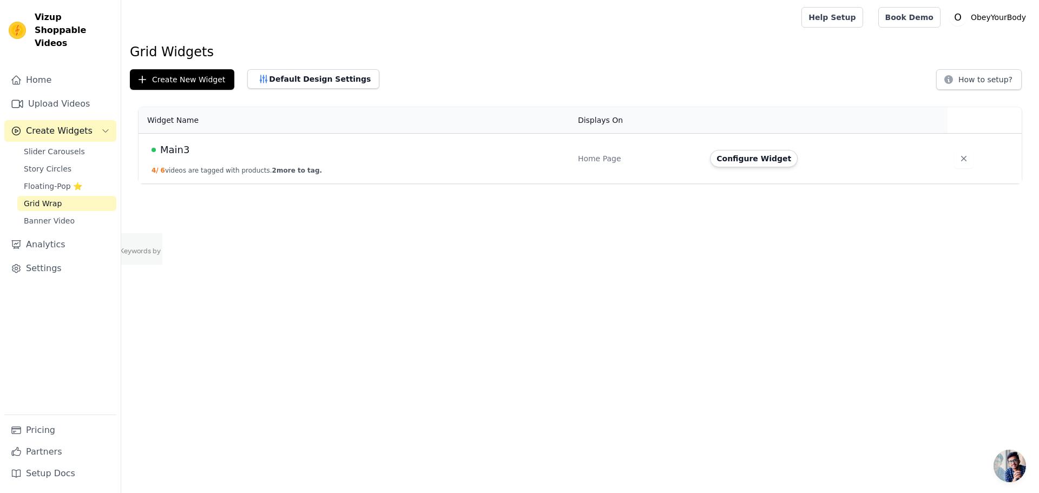
click at [243, 158] on td "Main3 4 / 6 videos are tagged with products. 2 more to tag." at bounding box center [355, 159] width 433 height 50
click at [178, 151] on span "Main3" at bounding box center [174, 149] width 29 height 15
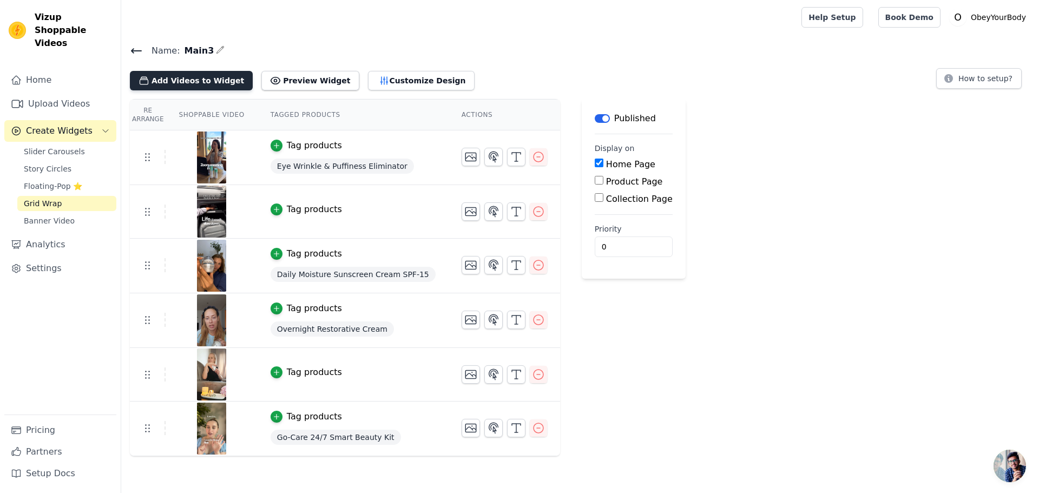
click at [178, 80] on button "Add Videos to Widget" at bounding box center [191, 80] width 123 height 19
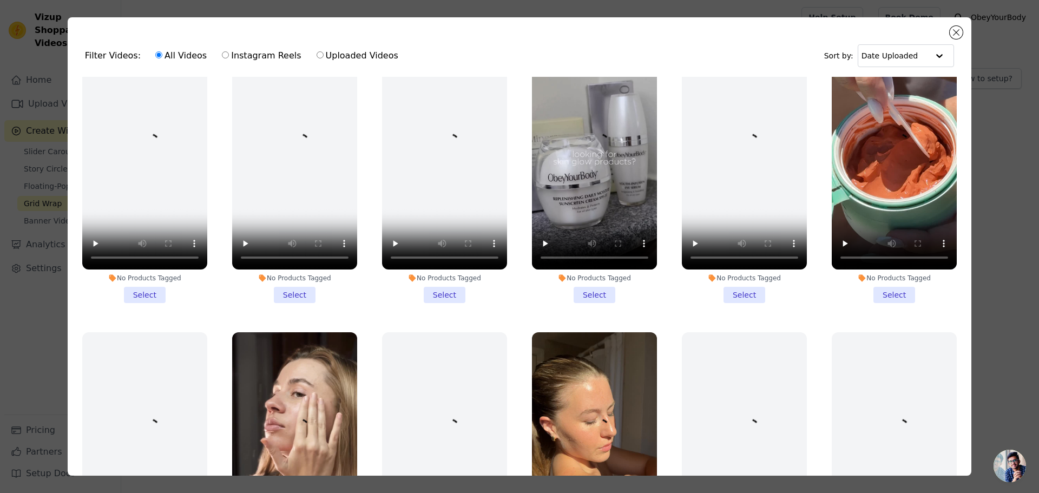
scroll to position [54, 0]
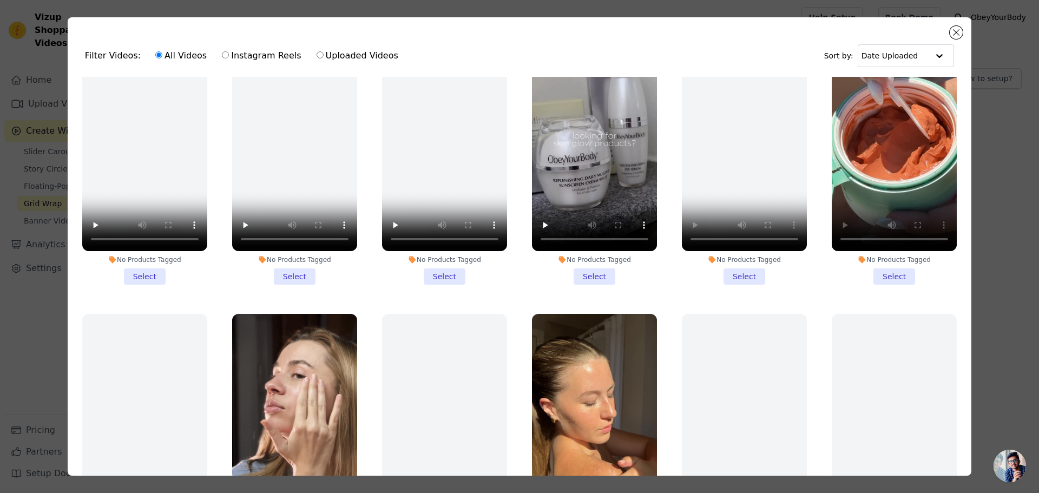
click at [832, 291] on ul "No Products Tagged Select No Products Tagged Select No Products Tagged Select N…" at bounding box center [519, 306] width 887 height 458
click at [881, 272] on li "No Products Tagged Select" at bounding box center [894, 157] width 125 height 256
click at [0, 0] on input "No Products Tagged Select" at bounding box center [0, 0] width 0 height 0
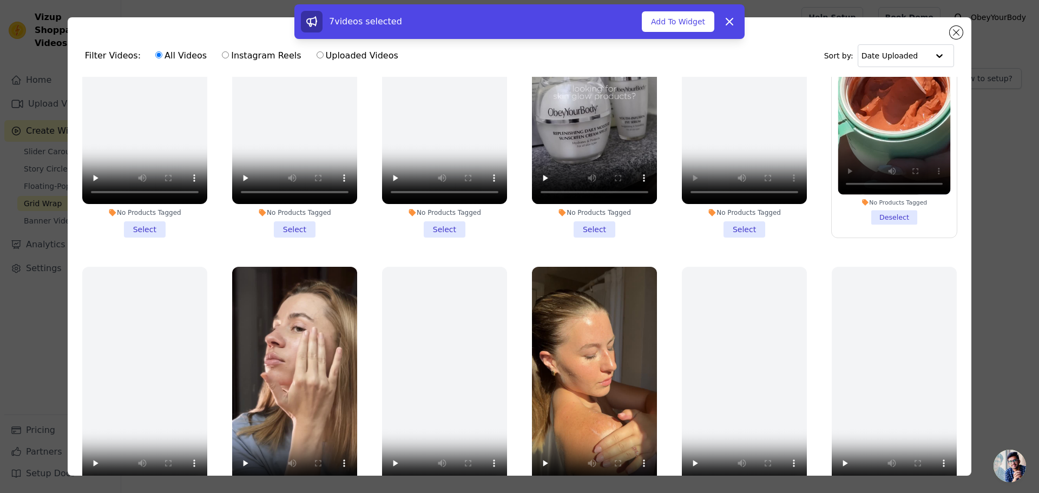
scroll to position [216, 0]
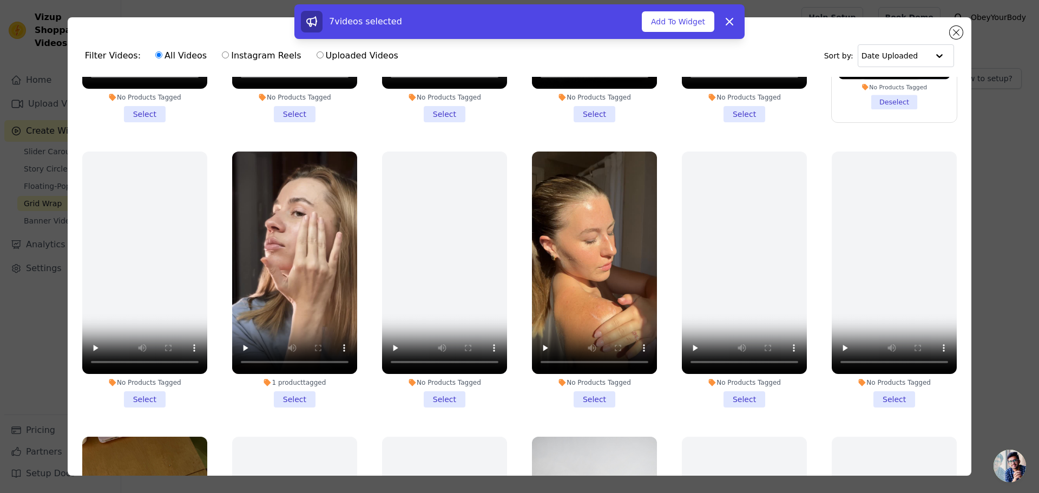
click at [600, 390] on li "No Products Tagged Select" at bounding box center [594, 280] width 125 height 256
click at [0, 0] on input "No Products Tagged Select" at bounding box center [0, 0] width 0 height 0
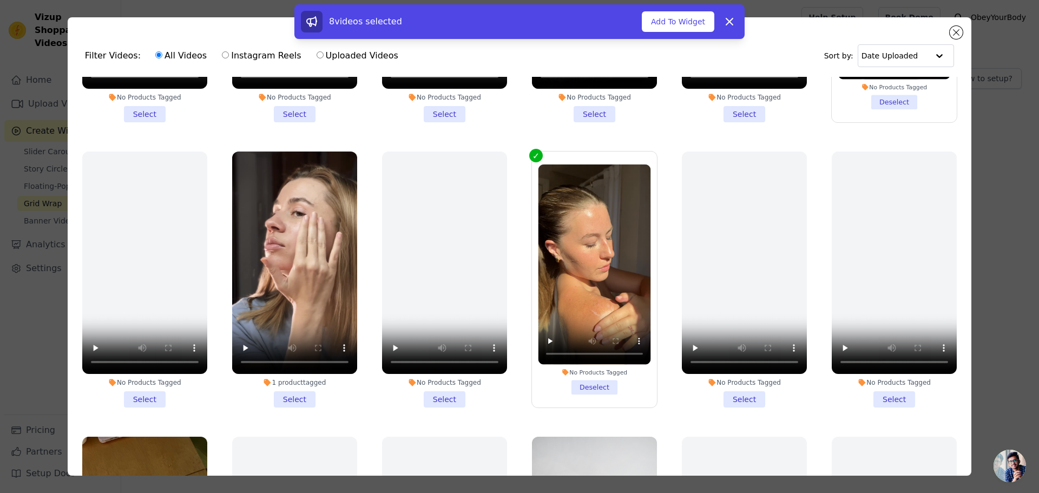
click at [287, 387] on li "1 product tagged Select" at bounding box center [294, 280] width 125 height 256
click at [0, 0] on input "1 product tagged Select" at bounding box center [0, 0] width 0 height 0
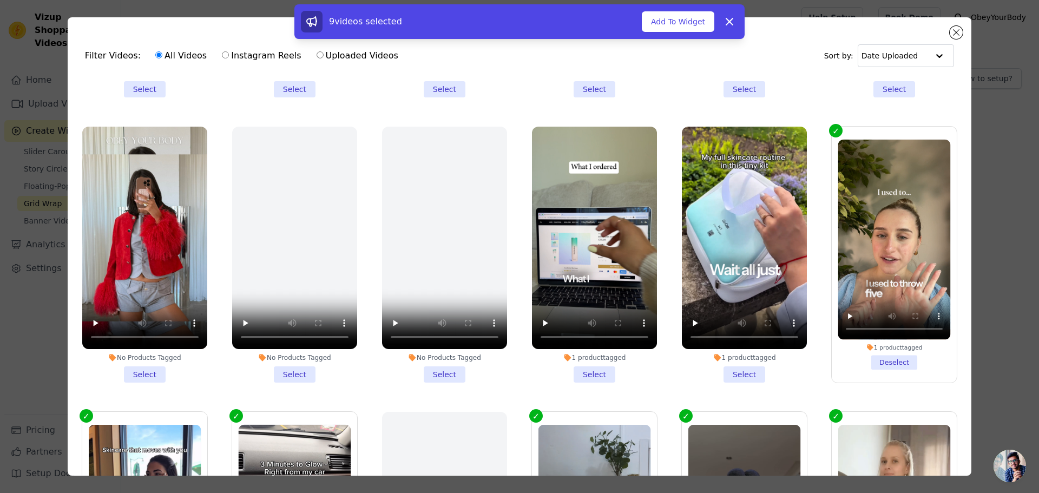
scroll to position [812, 0]
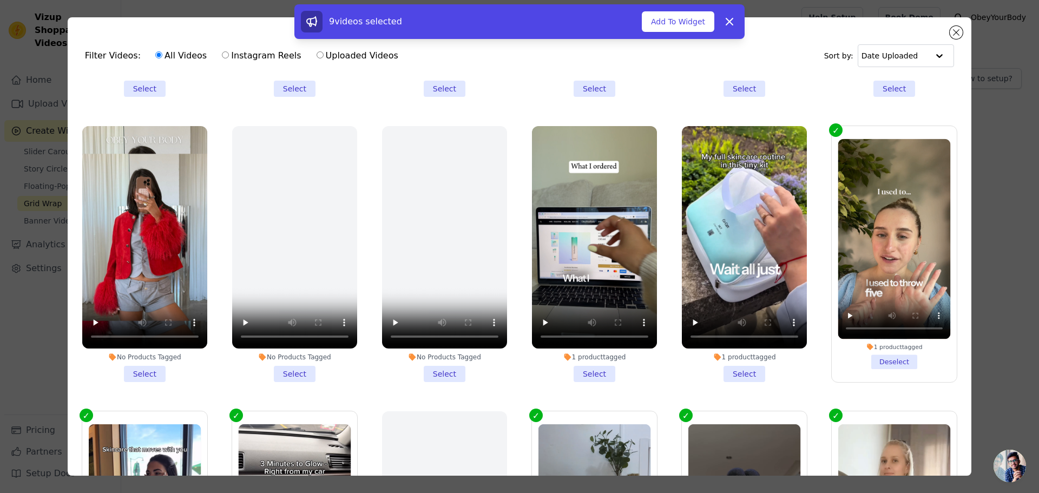
click at [133, 355] on li "No Products Tagged Select" at bounding box center [144, 254] width 125 height 256
click at [0, 0] on input "No Products Tagged Select" at bounding box center [0, 0] width 0 height 0
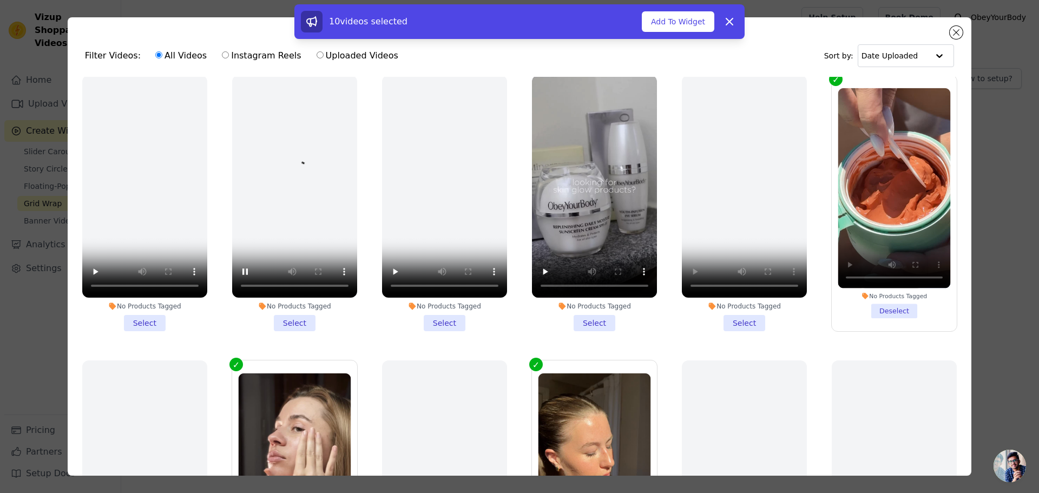
scroll to position [0, 0]
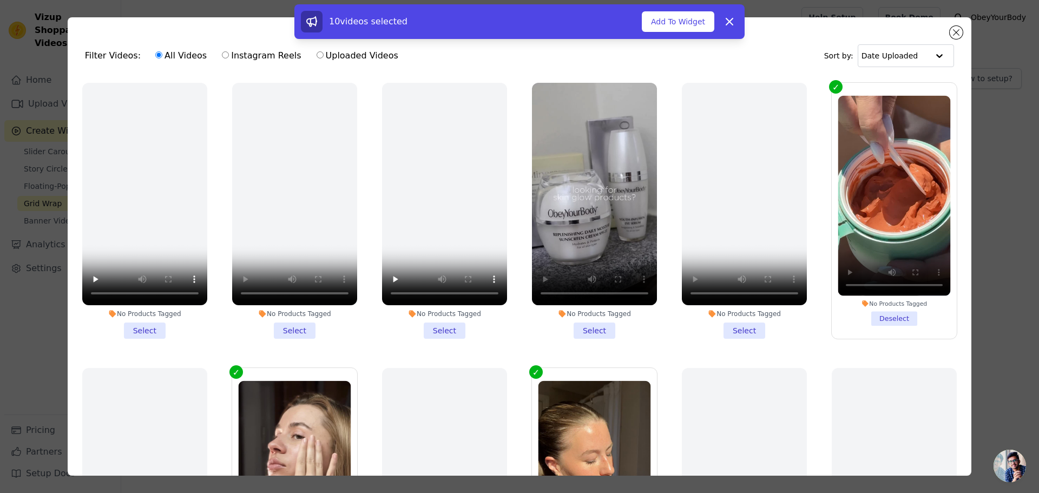
click at [590, 329] on li "No Products Tagged Select" at bounding box center [594, 211] width 125 height 256
click at [0, 0] on input "No Products Tagged Select" at bounding box center [0, 0] width 0 height 0
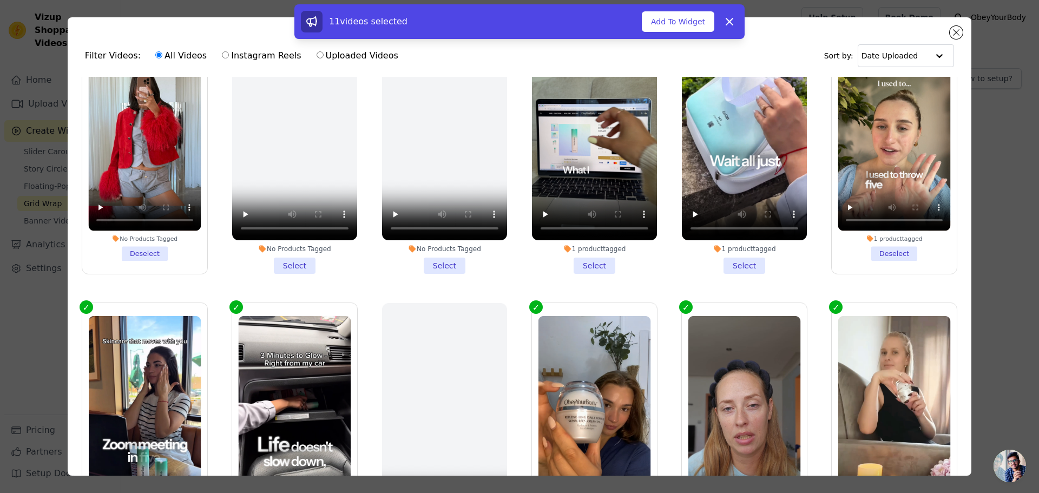
scroll to position [970, 0]
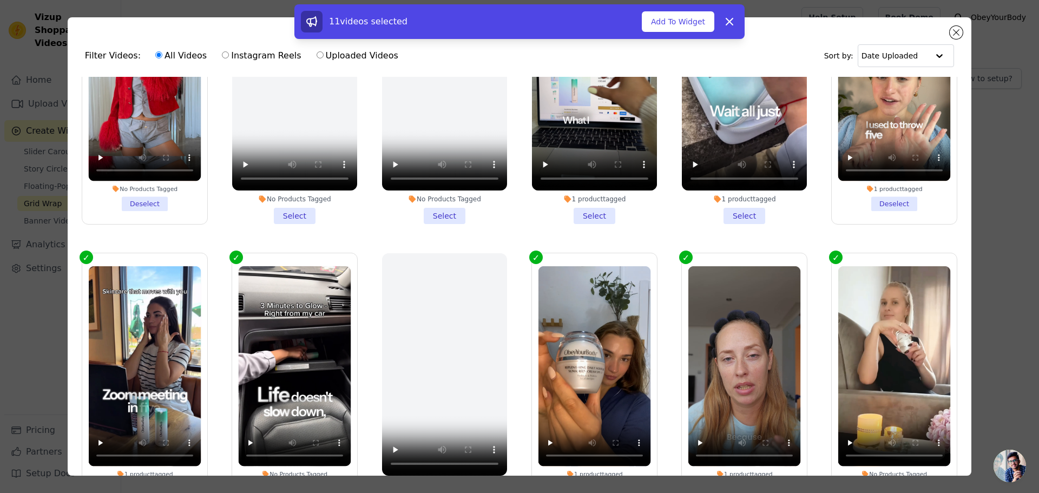
click at [232, 253] on label "No Products Tagged Deselect" at bounding box center [295, 381] width 126 height 257
click at [0, 0] on input "No Products Tagged Deselect" at bounding box center [0, 0] width 0 height 0
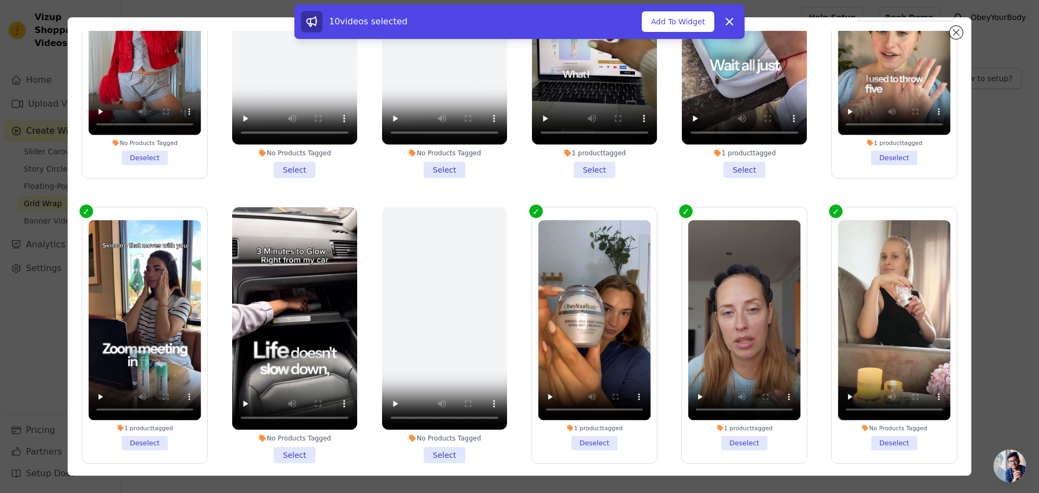
scroll to position [94, 0]
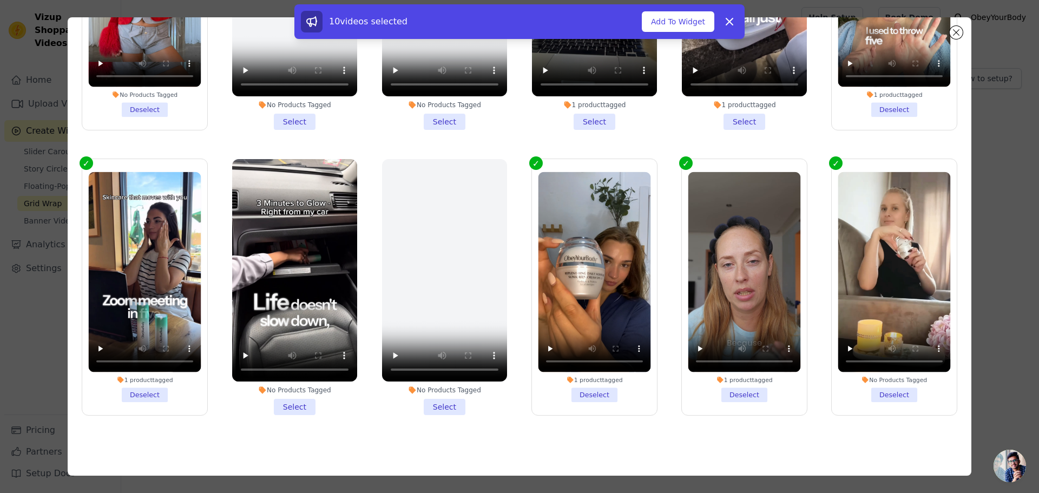
click at [83, 159] on label "1 product tagged Deselect" at bounding box center [145, 287] width 126 height 257
click at [0, 0] on input "1 product tagged Deselect" at bounding box center [0, 0] width 0 height 0
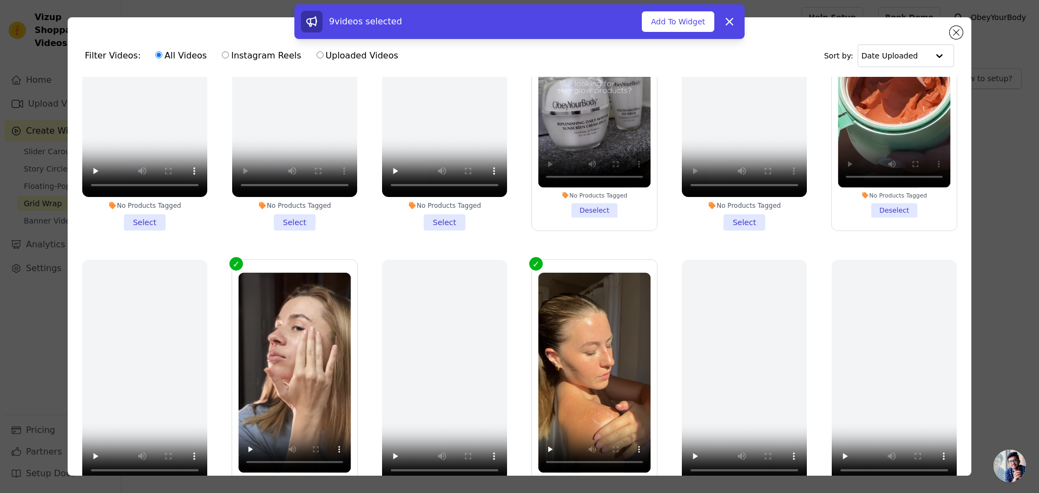
scroll to position [0, 0]
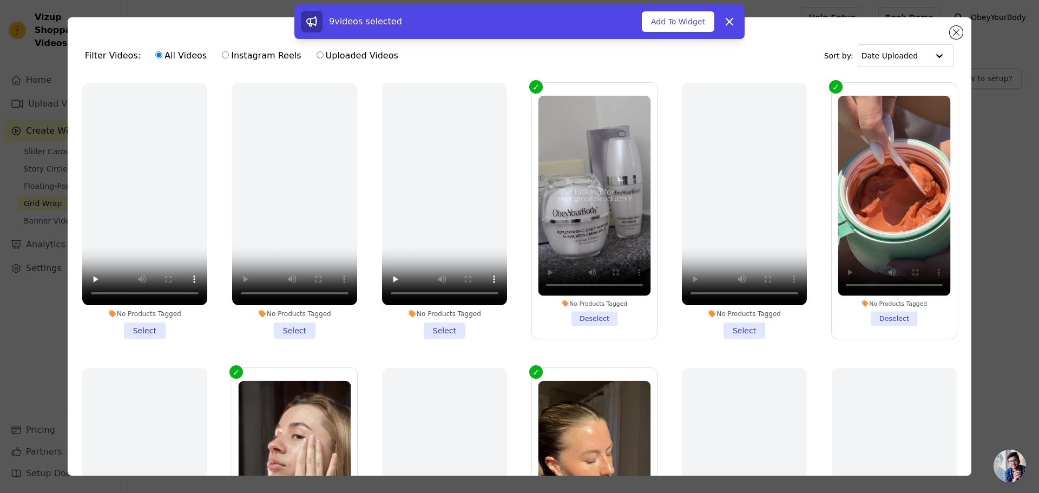
click at [831, 87] on label "No Products Tagged Deselect" at bounding box center [894, 210] width 126 height 257
click at [0, 0] on input "No Products Tagged Deselect" at bounding box center [0, 0] width 0 height 0
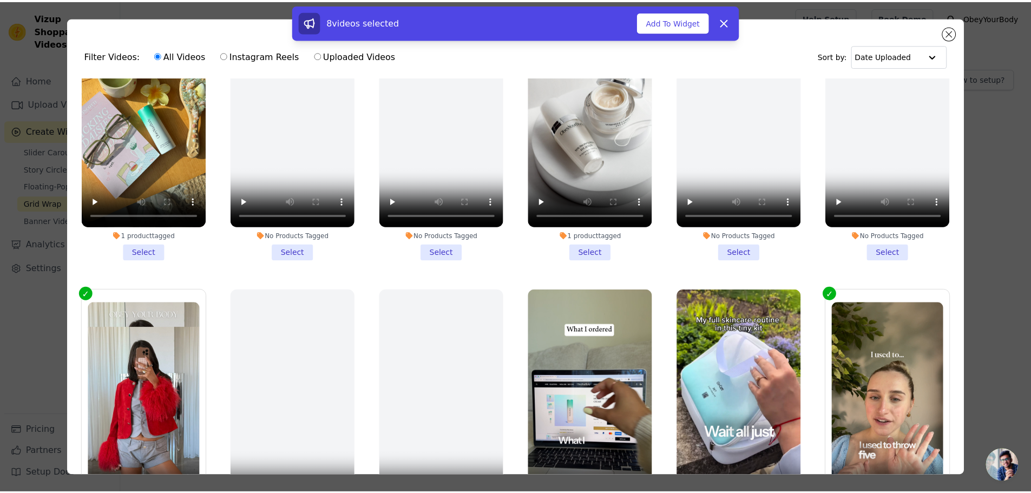
scroll to position [649, 0]
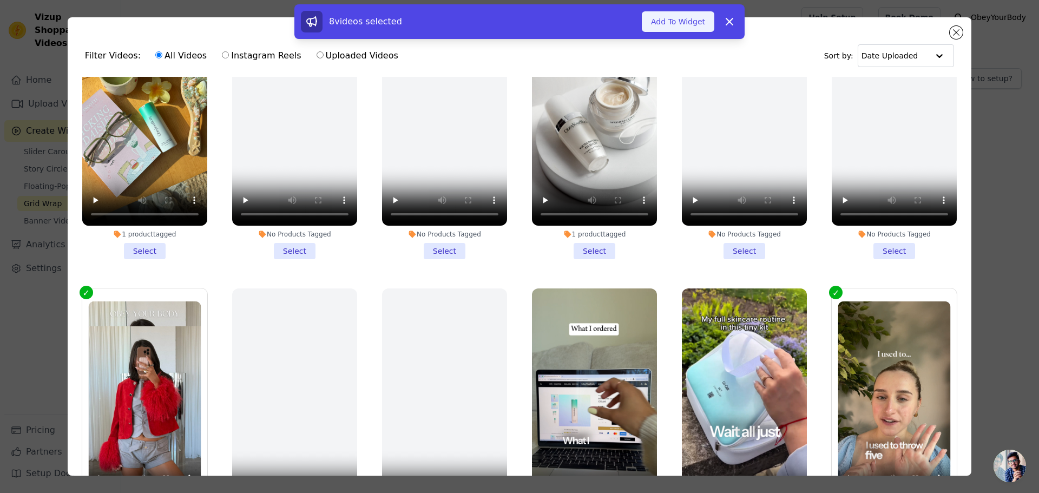
click at [679, 24] on button "Add To Widget" at bounding box center [678, 21] width 73 height 21
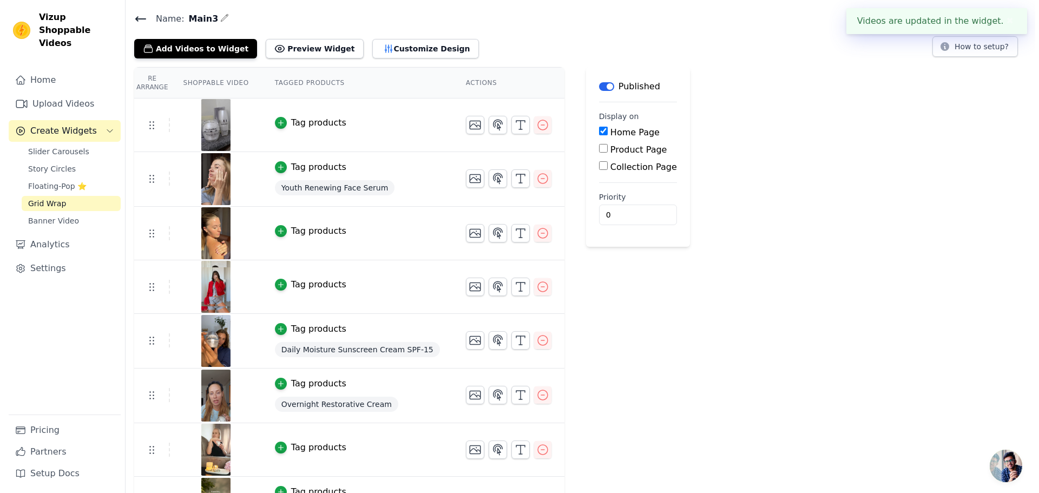
scroll to position [0, 0]
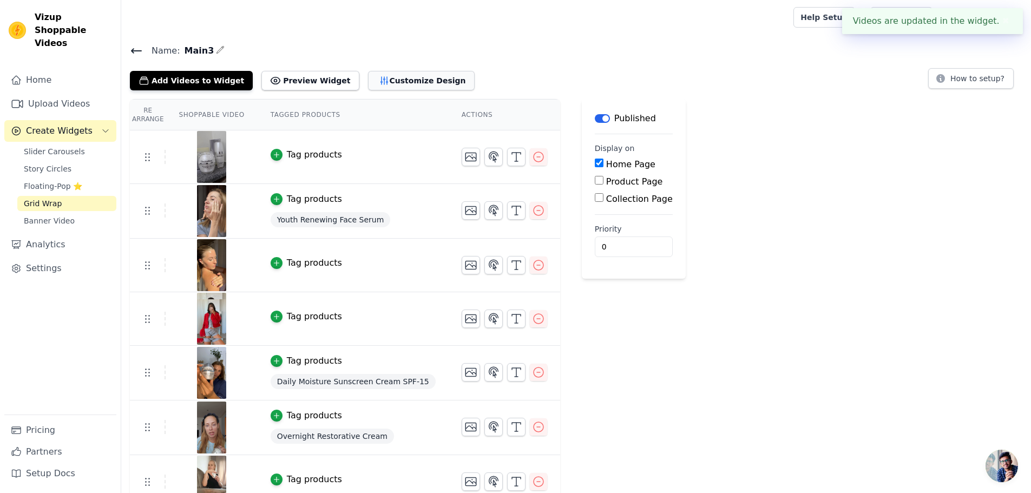
click at [387, 78] on button "Customize Design" at bounding box center [421, 80] width 107 height 19
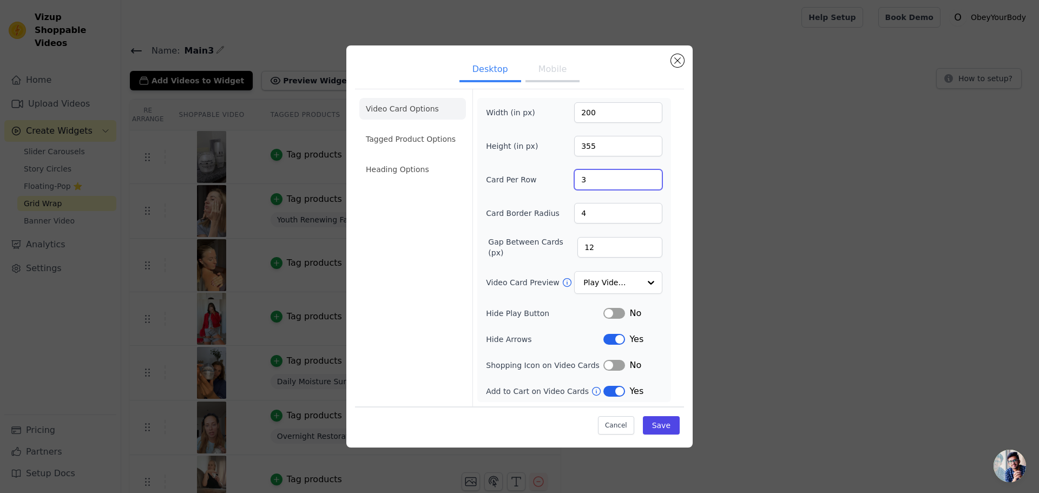
click at [591, 179] on input "3" at bounding box center [618, 179] width 88 height 21
type input "4"
click at [659, 424] on button "Save" at bounding box center [661, 425] width 37 height 18
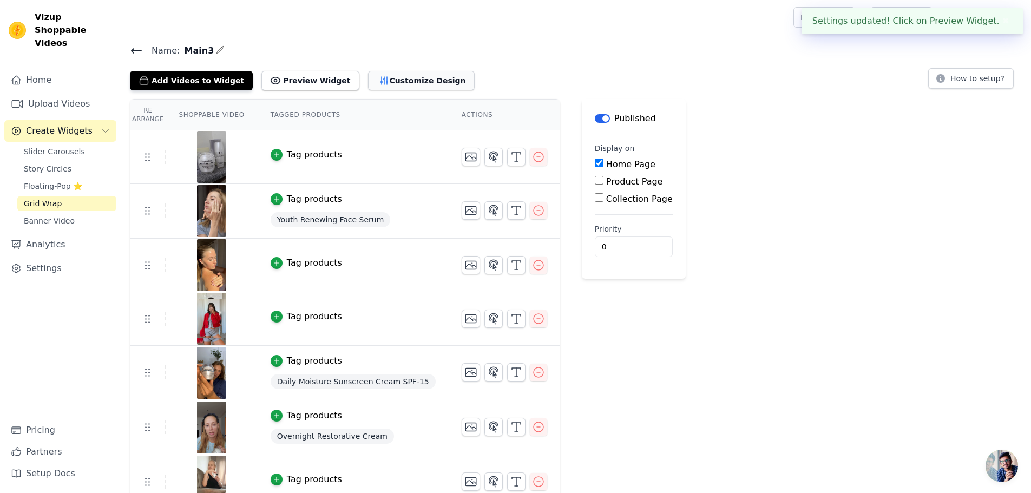
click at [403, 80] on button "Customize Design" at bounding box center [421, 80] width 107 height 19
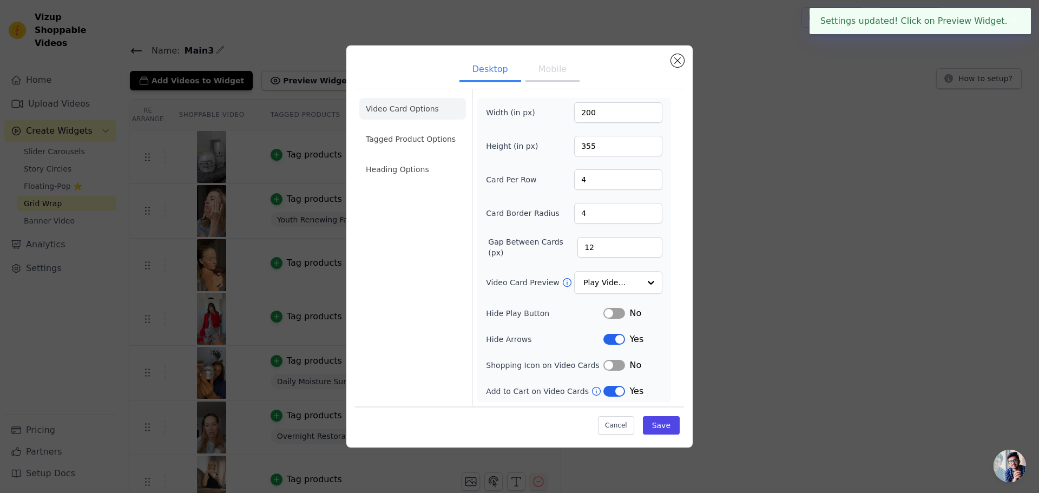
click at [537, 78] on button "Mobile" at bounding box center [553, 70] width 54 height 24
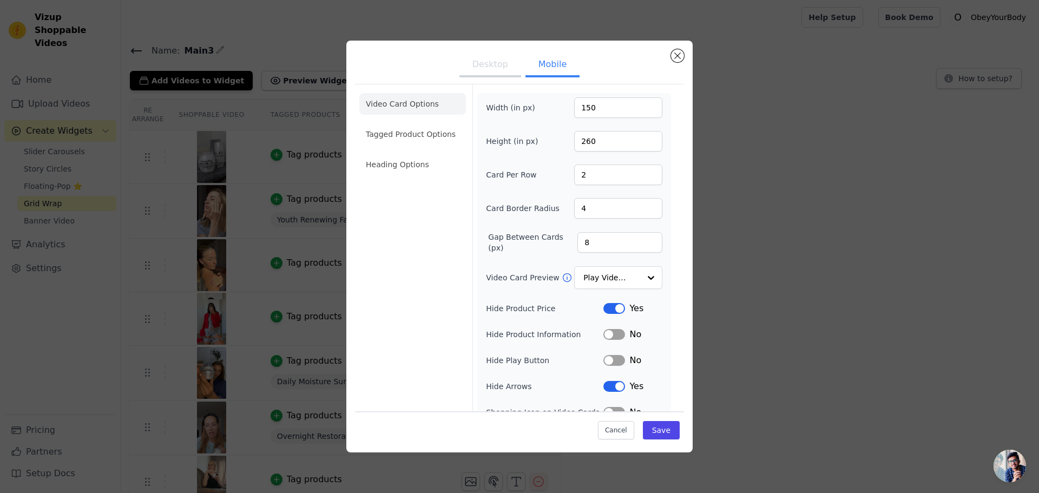
click at [485, 77] on button "Desktop" at bounding box center [490, 66] width 62 height 24
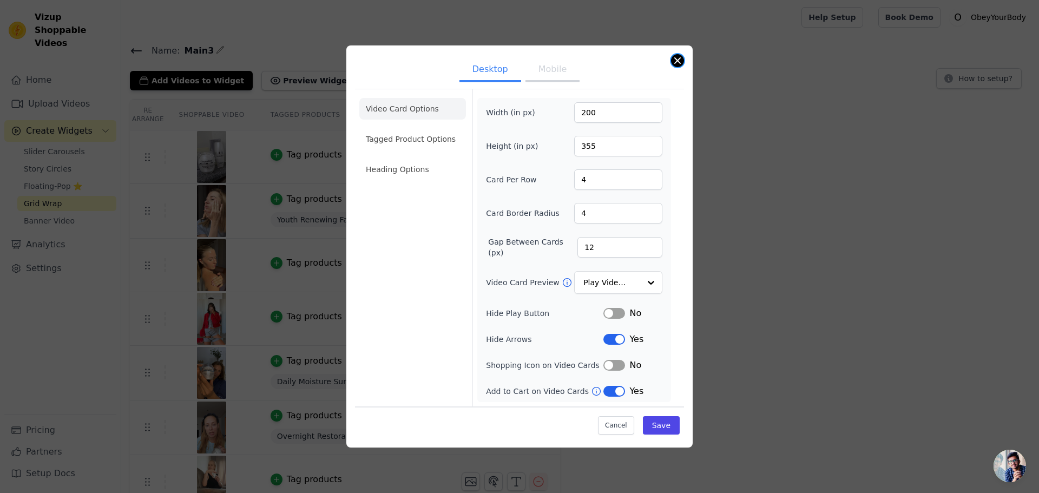
click at [680, 59] on button "Close modal" at bounding box center [677, 60] width 13 height 13
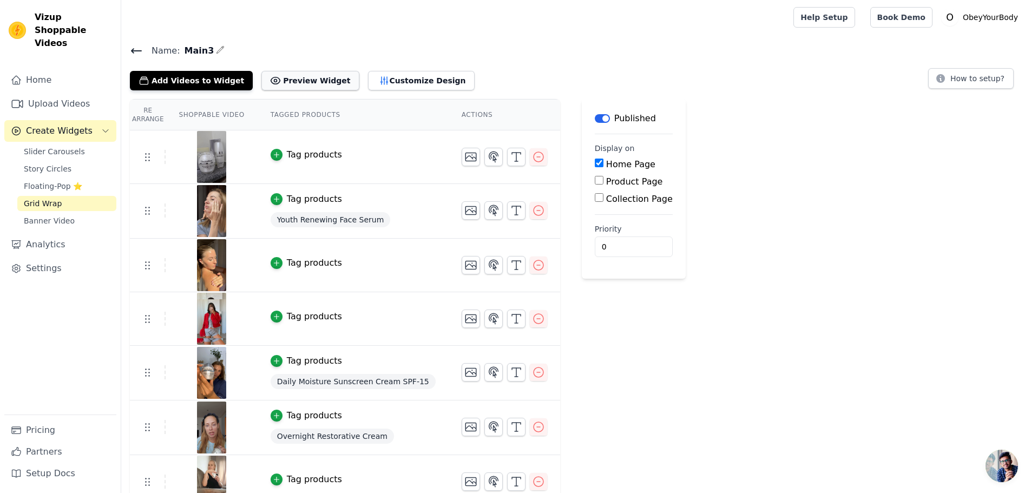
click at [308, 78] on button "Preview Widget" at bounding box center [309, 80] width 97 height 19
click at [182, 68] on div "Add Videos to Widget Preview Widget Customize Design" at bounding box center [306, 79] width 353 height 24
click at [183, 90] on div "Name: Main3 Add Videos to Widget Preview Widget Customize Design How to setup? …" at bounding box center [576, 303] width 910 height 520
click at [192, 77] on button "Add Videos to Widget" at bounding box center [191, 80] width 123 height 19
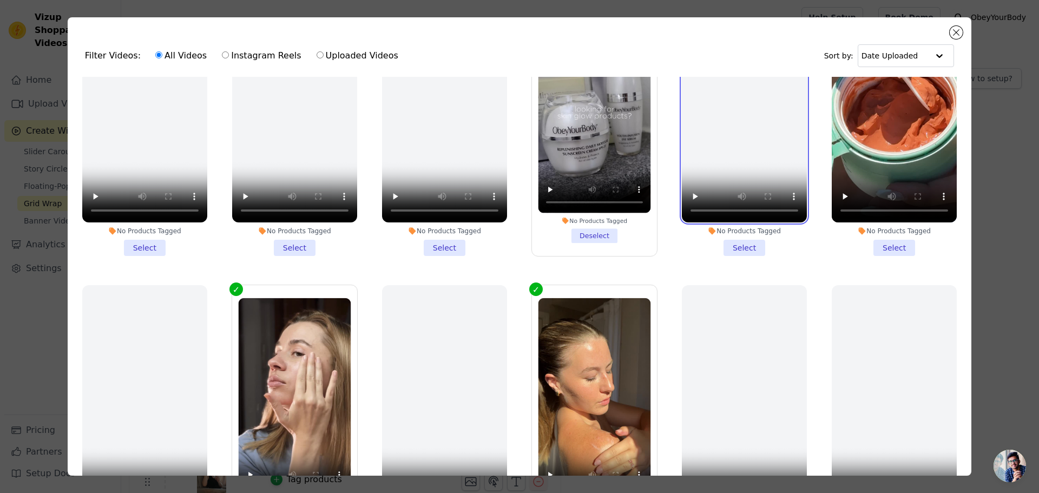
scroll to position [108, 0]
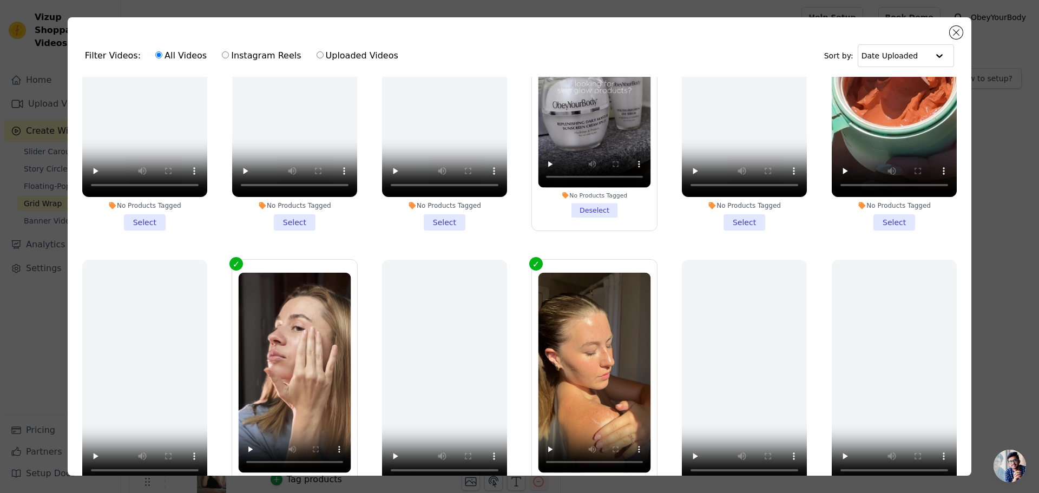
click at [253, 55] on label "Instagram Reels" at bounding box center [261, 56] width 80 height 14
click at [229, 55] on input "Instagram Reels" at bounding box center [225, 54] width 7 height 7
radio input "true"
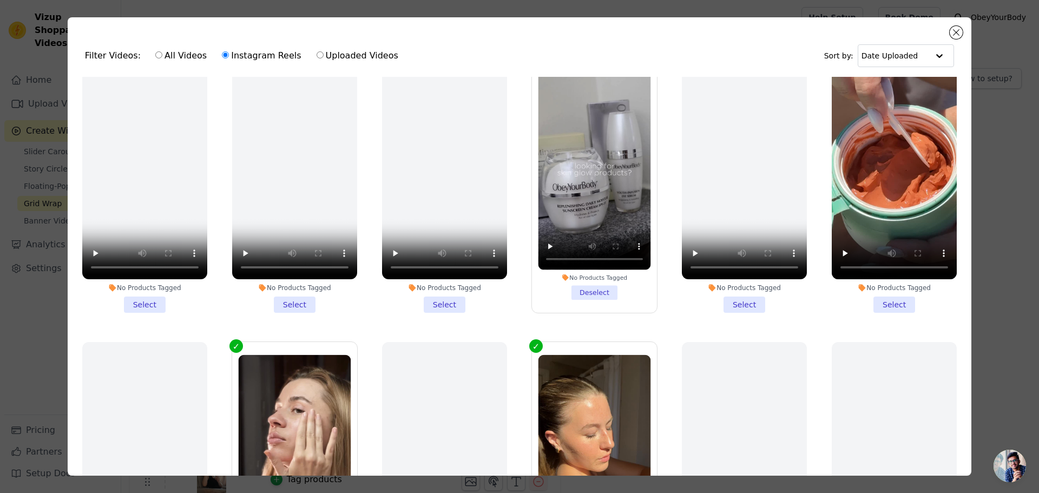
scroll to position [0, 0]
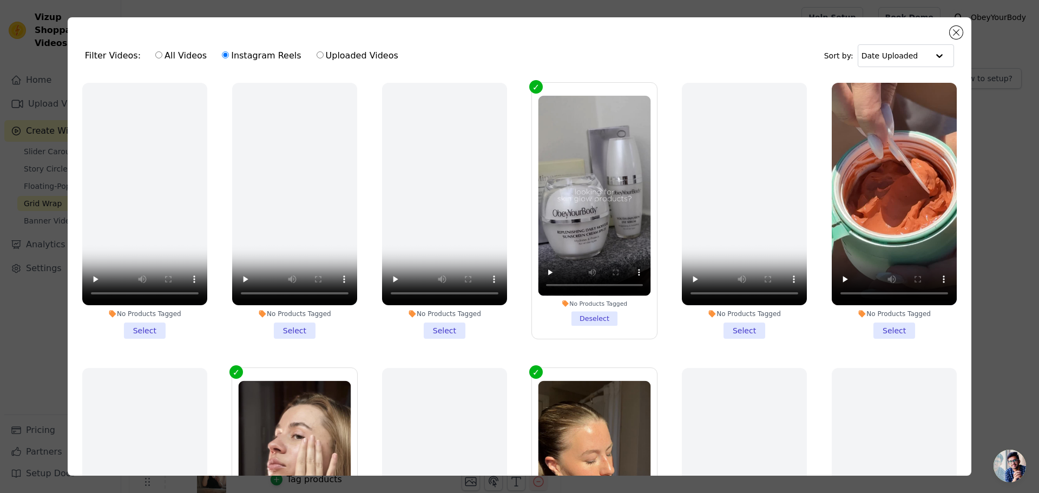
click at [359, 58] on label "Uploaded Videos" at bounding box center [357, 56] width 83 height 14
click at [324, 58] on input "Uploaded Videos" at bounding box center [320, 54] width 7 height 7
radio input "true"
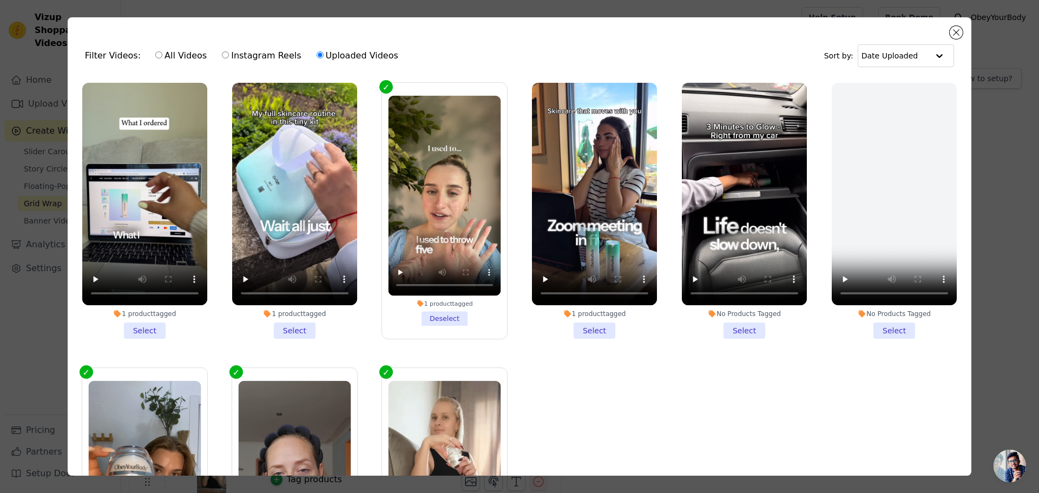
click at [240, 55] on label "Instagram Reels" at bounding box center [261, 56] width 80 height 14
click at [229, 55] on input "Instagram Reels" at bounding box center [225, 54] width 7 height 7
radio input "true"
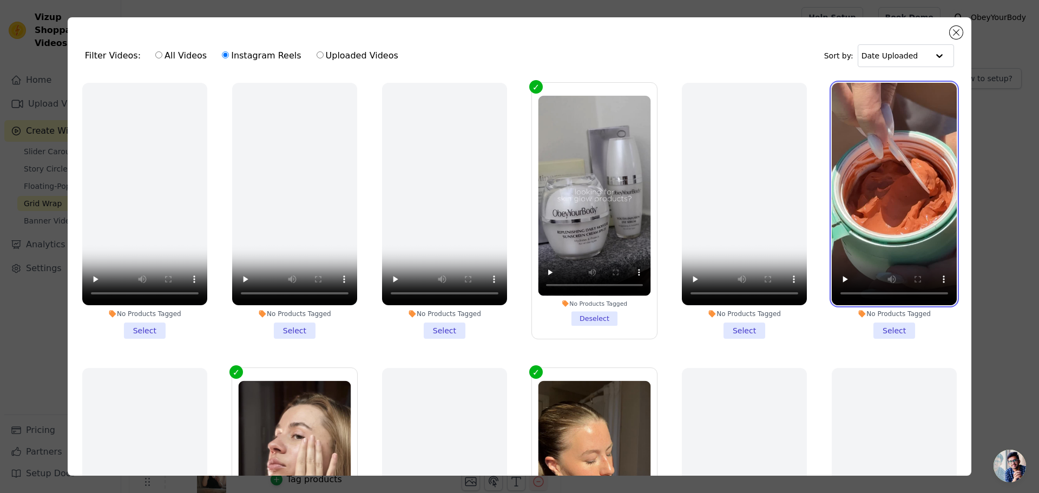
click at [867, 208] on video at bounding box center [894, 194] width 125 height 222
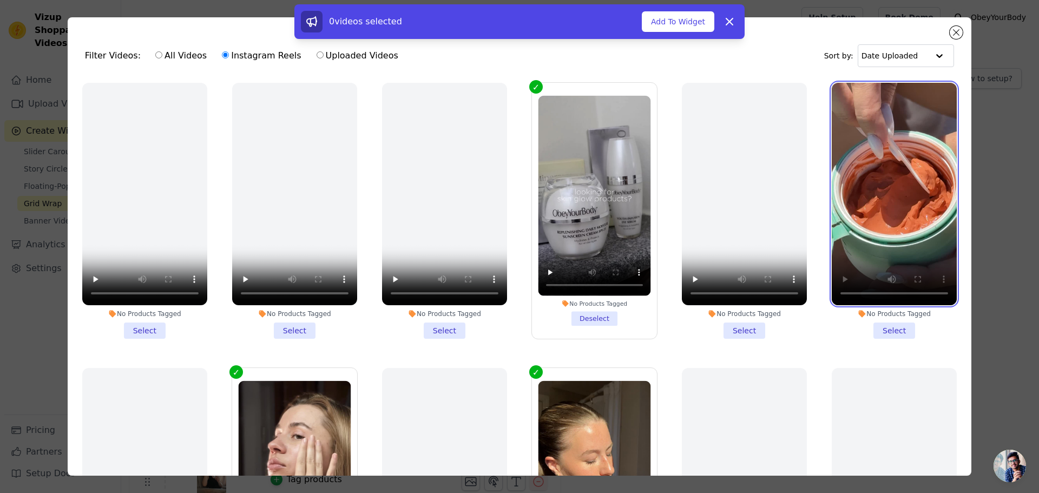
click at [871, 229] on video at bounding box center [894, 194] width 125 height 222
click at [890, 330] on li "No Products Tagged Select" at bounding box center [894, 211] width 125 height 256
click at [0, 0] on input "No Products Tagged Select" at bounding box center [0, 0] width 0 height 0
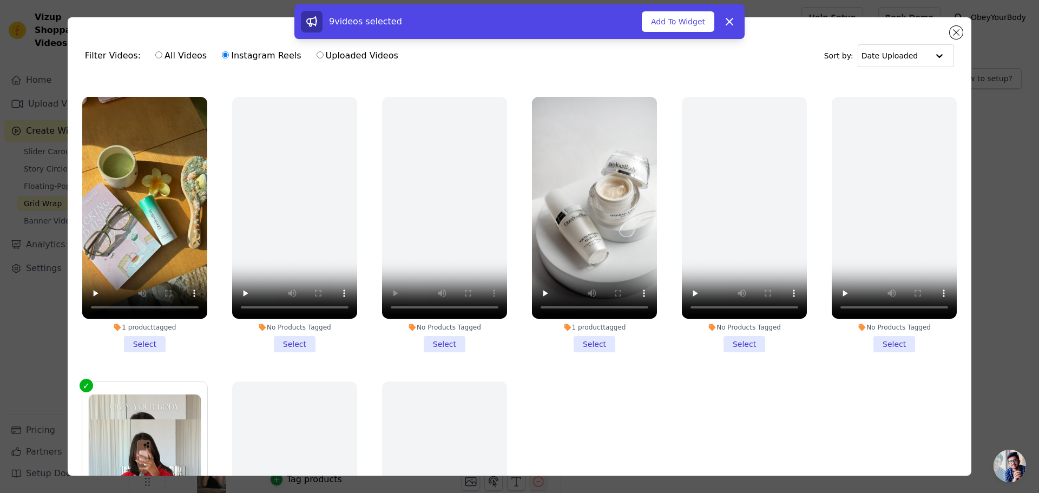
scroll to position [649, 0]
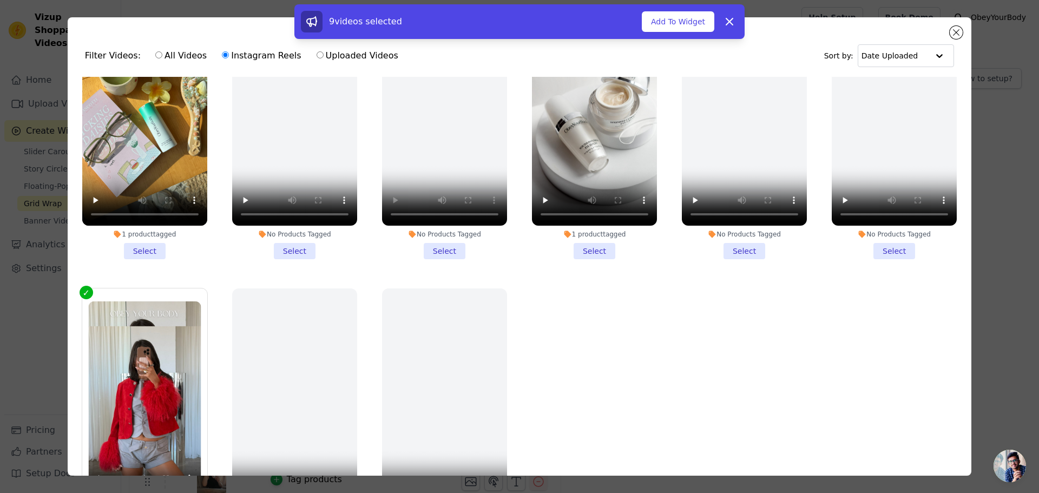
click at [143, 238] on li "1 product tagged Select" at bounding box center [144, 132] width 125 height 256
click at [0, 0] on input "1 product tagged Select" at bounding box center [0, 0] width 0 height 0
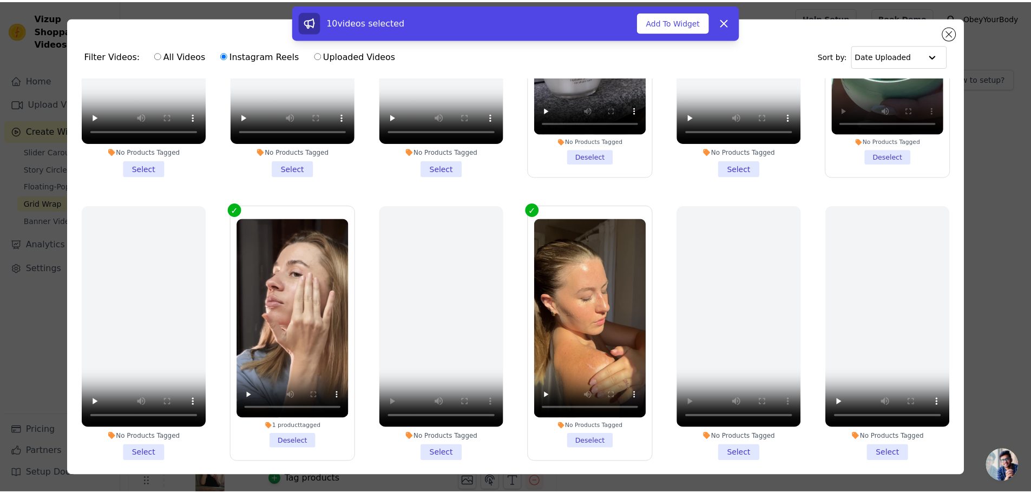
scroll to position [0, 0]
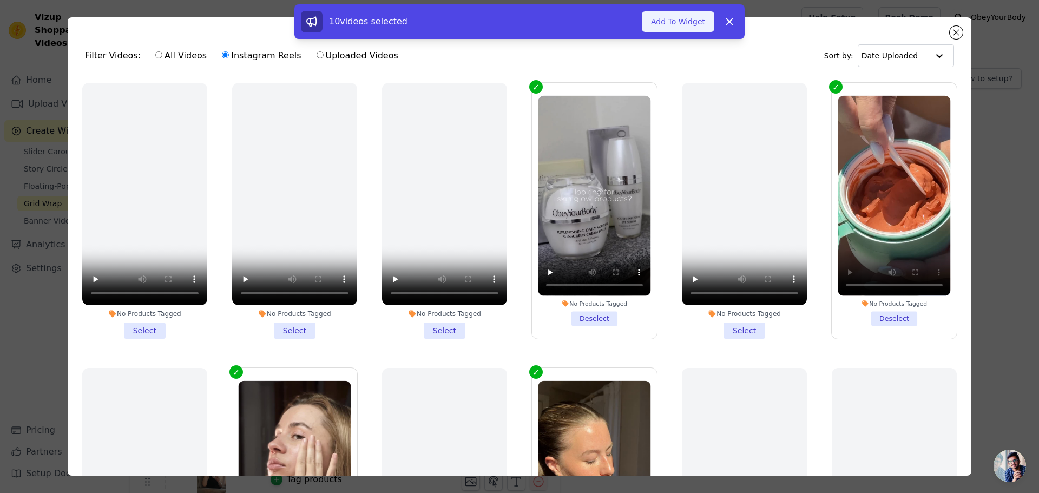
click at [674, 20] on button "Add To Widget" at bounding box center [678, 21] width 73 height 21
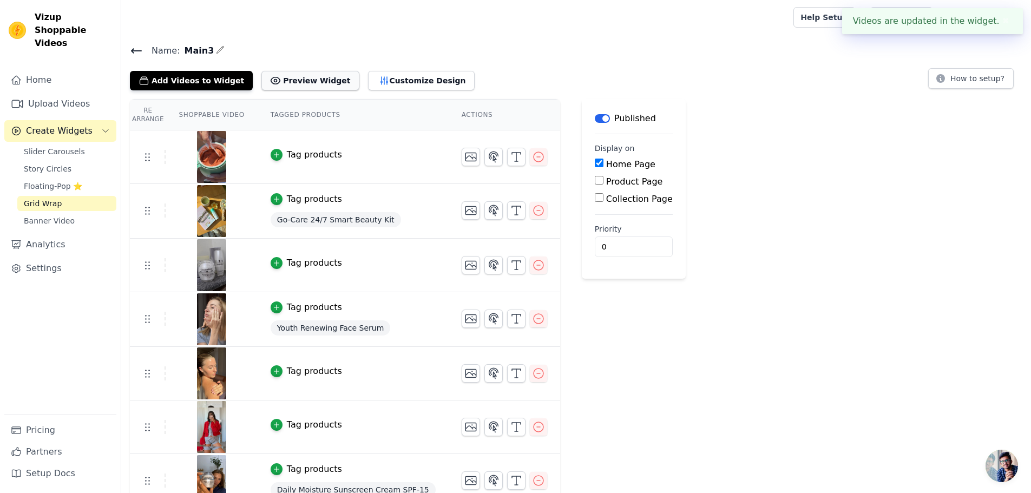
click at [283, 86] on button "Preview Widget" at bounding box center [309, 80] width 97 height 19
click at [372, 83] on button "Customize Design" at bounding box center [421, 80] width 107 height 19
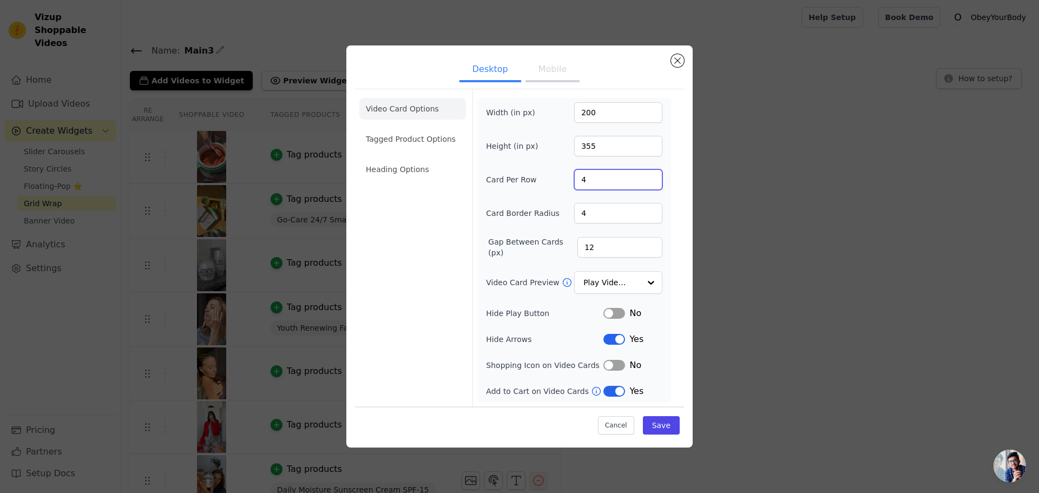
click at [602, 182] on input "4" at bounding box center [618, 179] width 88 height 21
type input "5"
click at [533, 197] on div "Width (in px) 200 Height (in px) 355 Card Per Row 5 Card Border Radius 4 Gap Be…" at bounding box center [574, 250] width 176 height 296
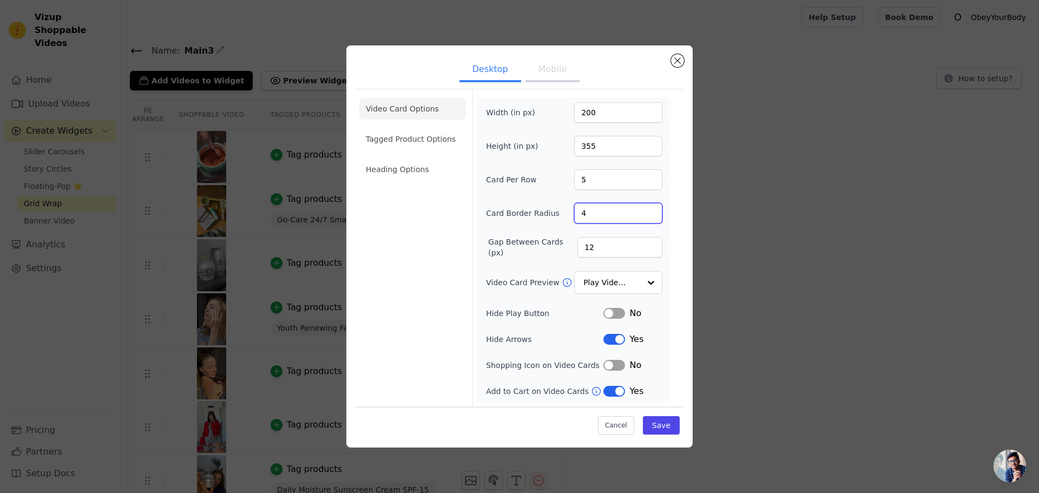
drag, startPoint x: 595, startPoint y: 215, endPoint x: 573, endPoint y: 215, distance: 21.6
click at [573, 215] on div "Card Border Radius 4" at bounding box center [574, 213] width 176 height 21
click at [664, 425] on button "Save" at bounding box center [661, 425] width 37 height 18
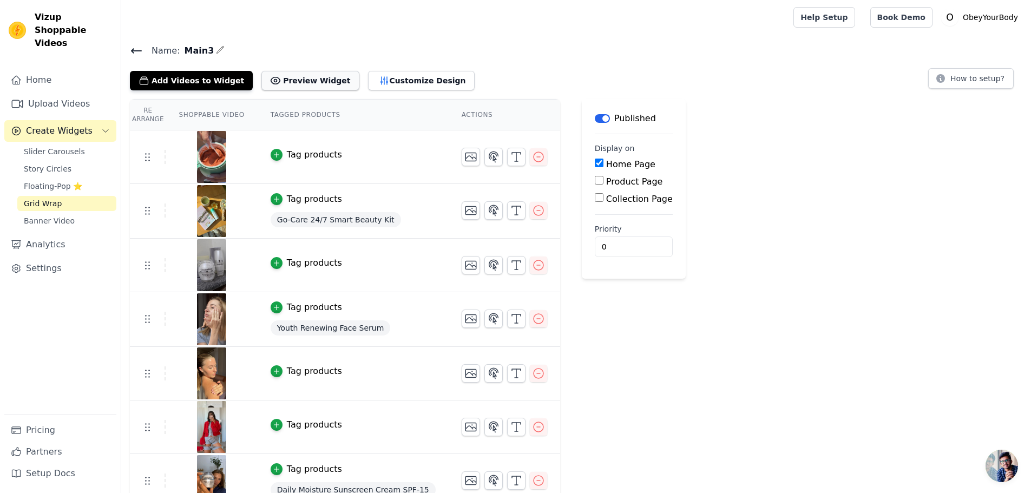
click at [268, 77] on button "Preview Widget" at bounding box center [309, 80] width 97 height 19
